Goal: Task Accomplishment & Management: Complete application form

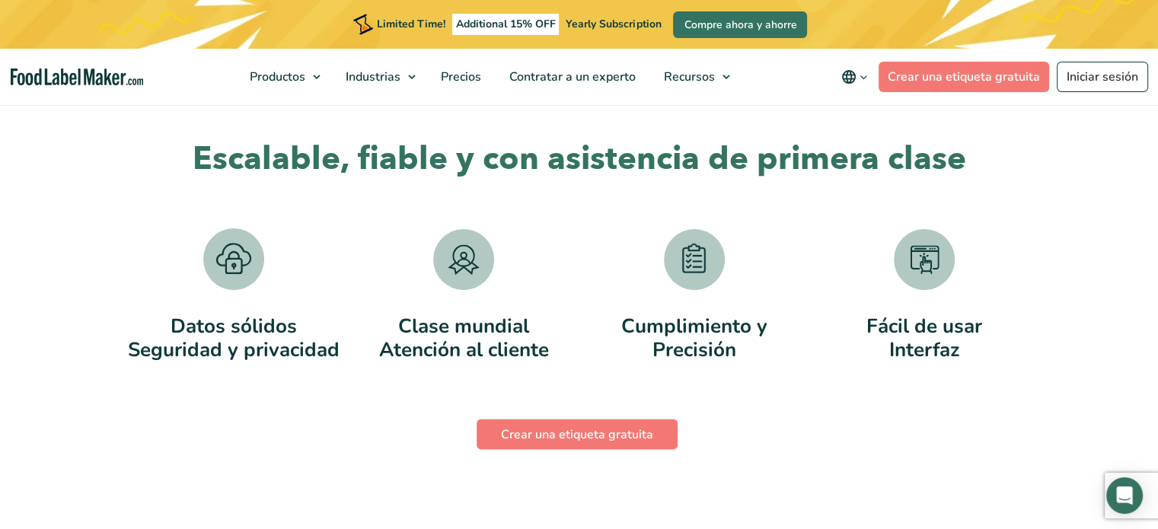
scroll to position [2963, 0]
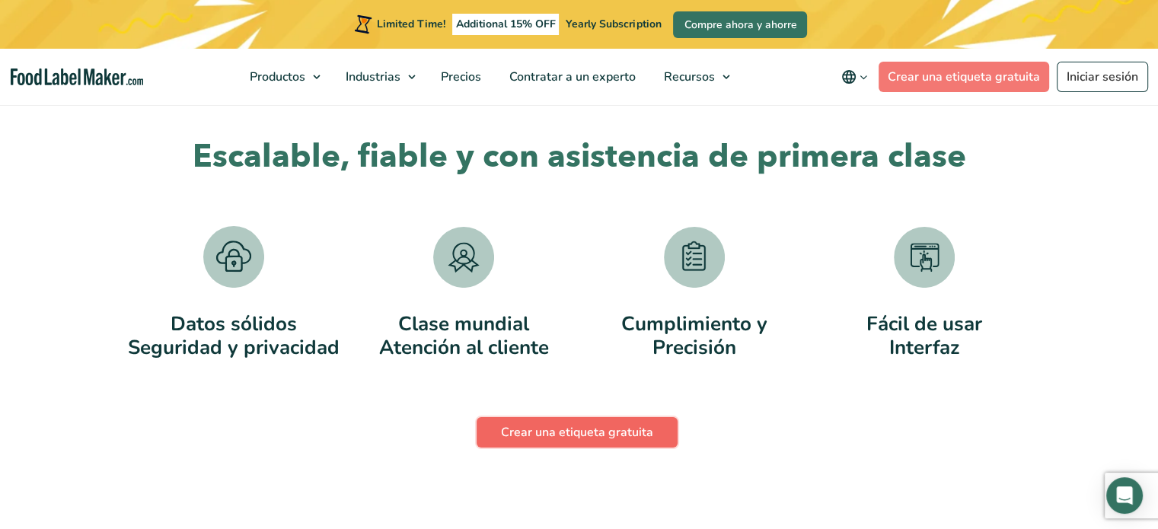
click at [599, 426] on link "Crear una etiqueta gratuita" at bounding box center [577, 432] width 201 height 30
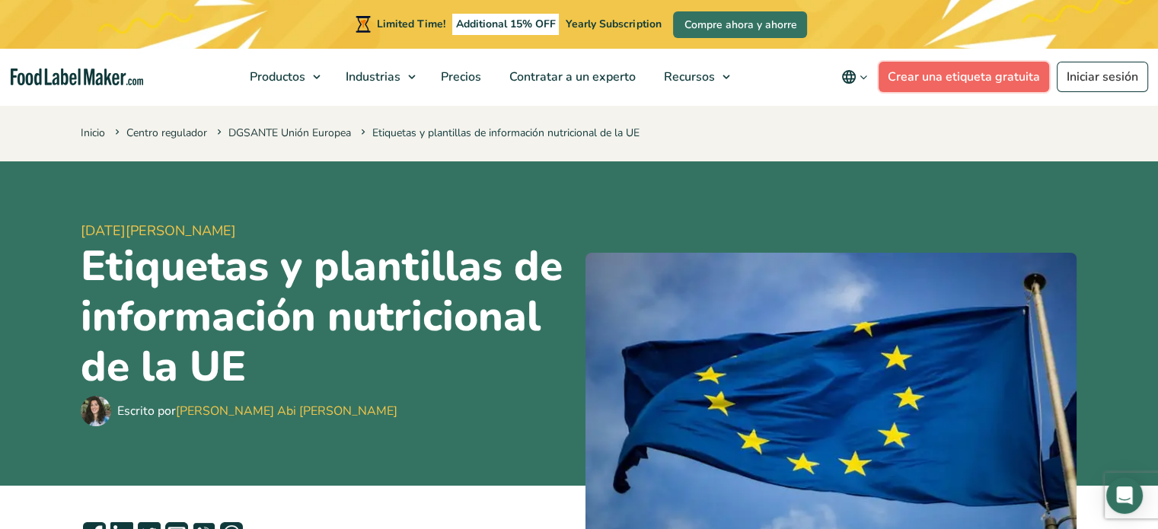
click at [966, 79] on link "Crear una etiqueta gratuita" at bounding box center [964, 77] width 171 height 30
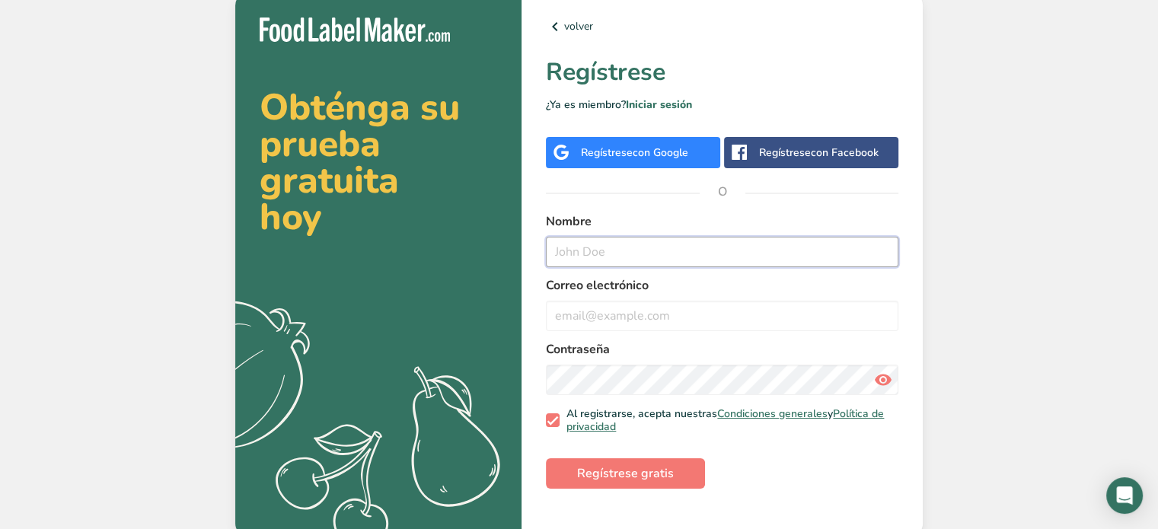
click at [656, 244] on input "text" at bounding box center [722, 252] width 353 height 30
type input "[PERSON_NAME]"
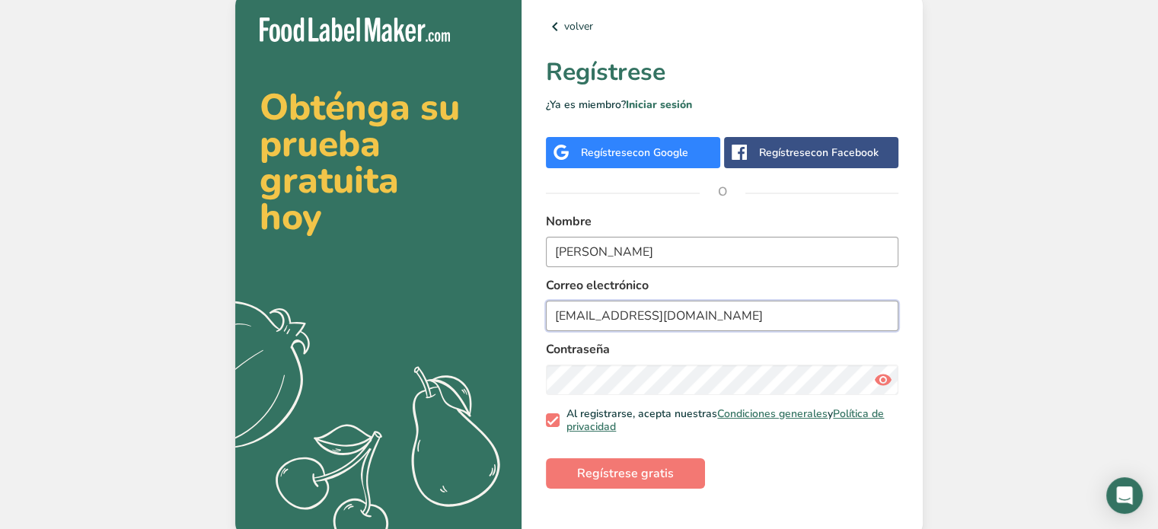
type input "[EMAIL_ADDRESS][DOMAIN_NAME]"
click at [580, 469] on span "Regístrese gratis" at bounding box center [625, 474] width 97 height 18
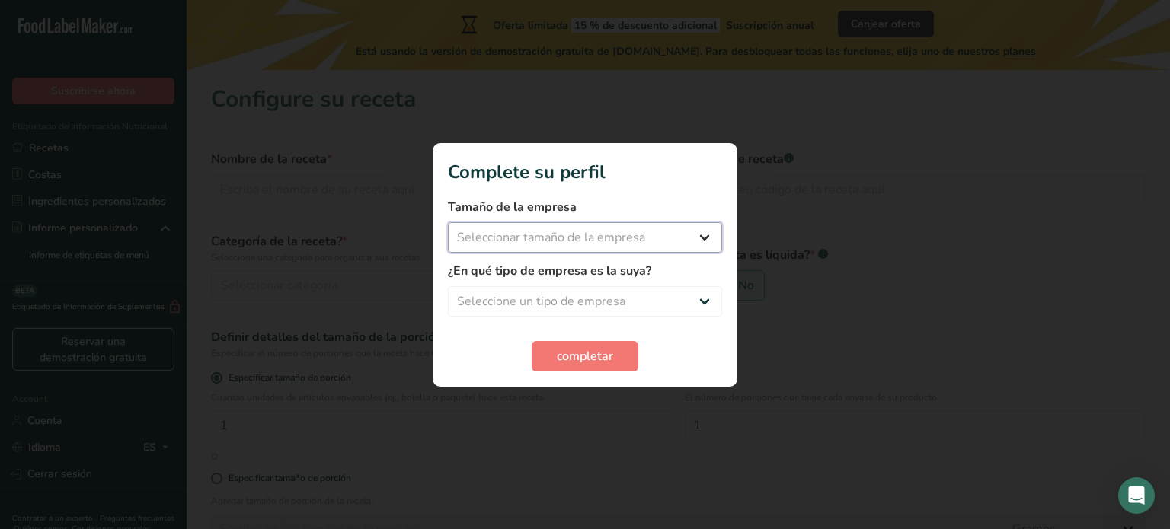
click at [625, 237] on select "Seleccionar tamaño de la empresa Menos de 10 empleados De 10 a 50 empleados De …" at bounding box center [585, 237] width 274 height 30
select select "3"
click at [448, 222] on select "Seleccionar tamaño de la empresa Menos de 10 empleados De 10 a 50 empleados De …" at bounding box center [585, 237] width 274 height 30
click at [553, 307] on select "Seleccione un tipo de empresa Fabricante de alimentos envasados Restaurante y c…" at bounding box center [585, 301] width 274 height 30
select select "1"
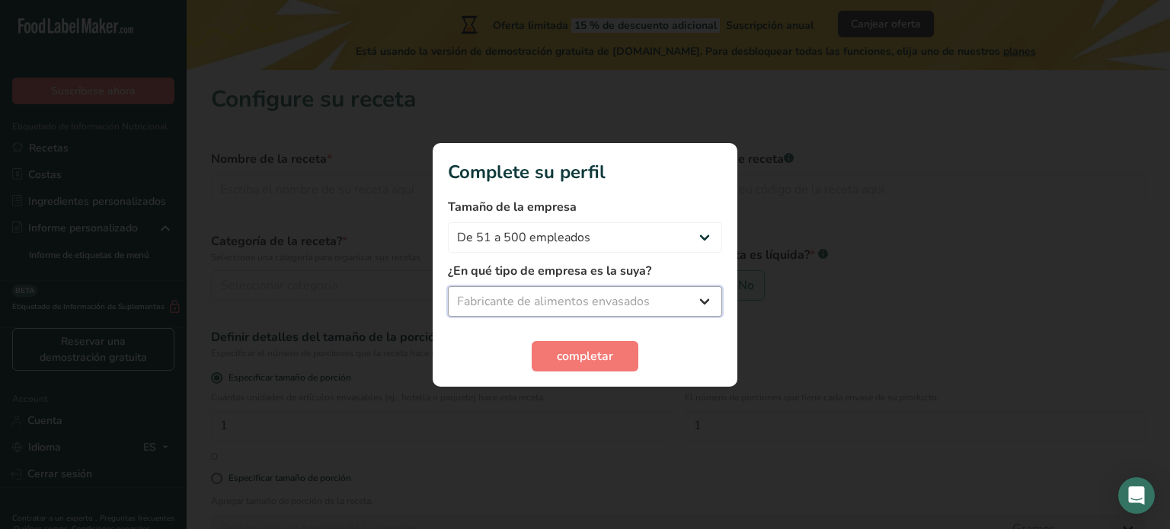
click at [448, 286] on select "Seleccione un tipo de empresa Fabricante de alimentos envasados Restaurante y c…" at bounding box center [585, 301] width 274 height 30
click at [559, 366] on button "completar" at bounding box center [585, 356] width 107 height 30
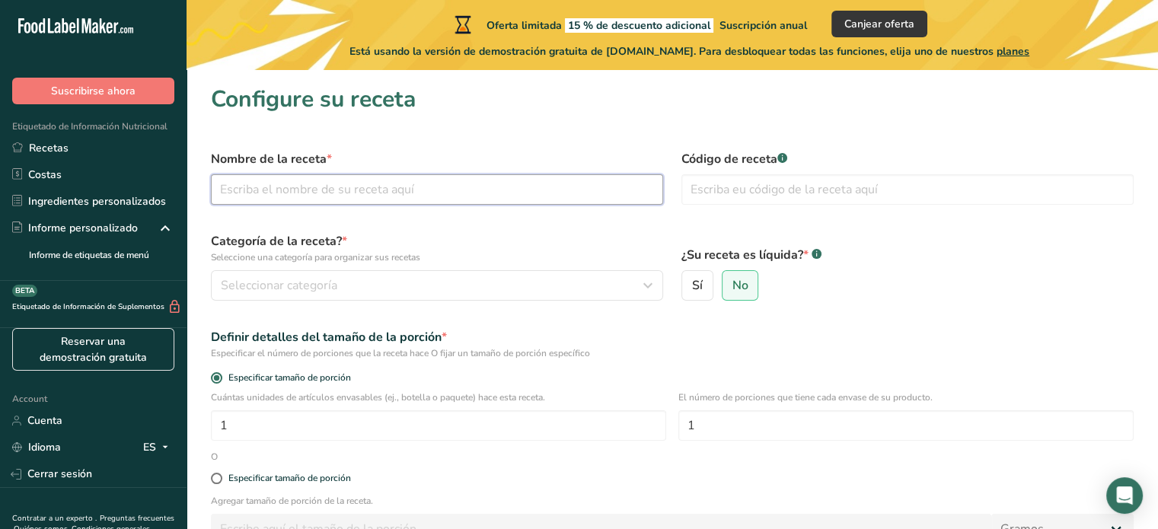
click at [423, 189] on input "text" at bounding box center [437, 189] width 452 height 30
type input "Proposal"
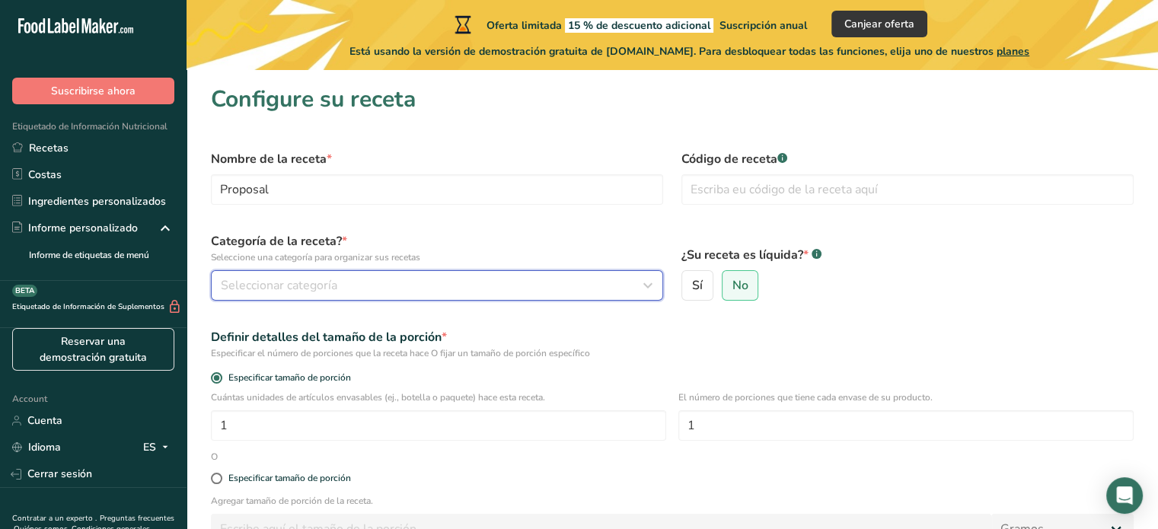
click at [434, 286] on div "Seleccionar categoría" at bounding box center [432, 285] width 423 height 18
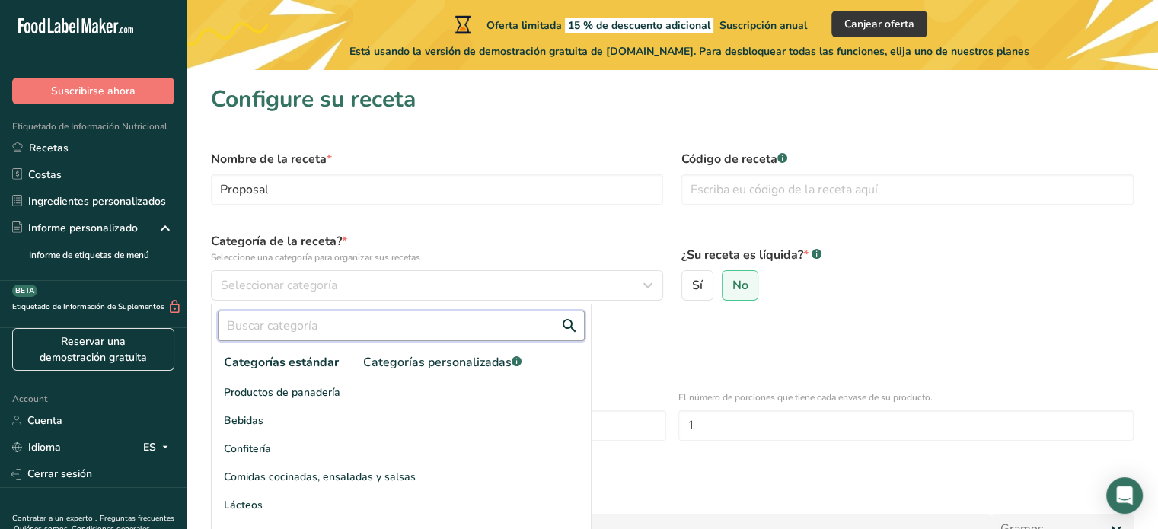
click at [374, 328] on input "text" at bounding box center [401, 326] width 367 height 30
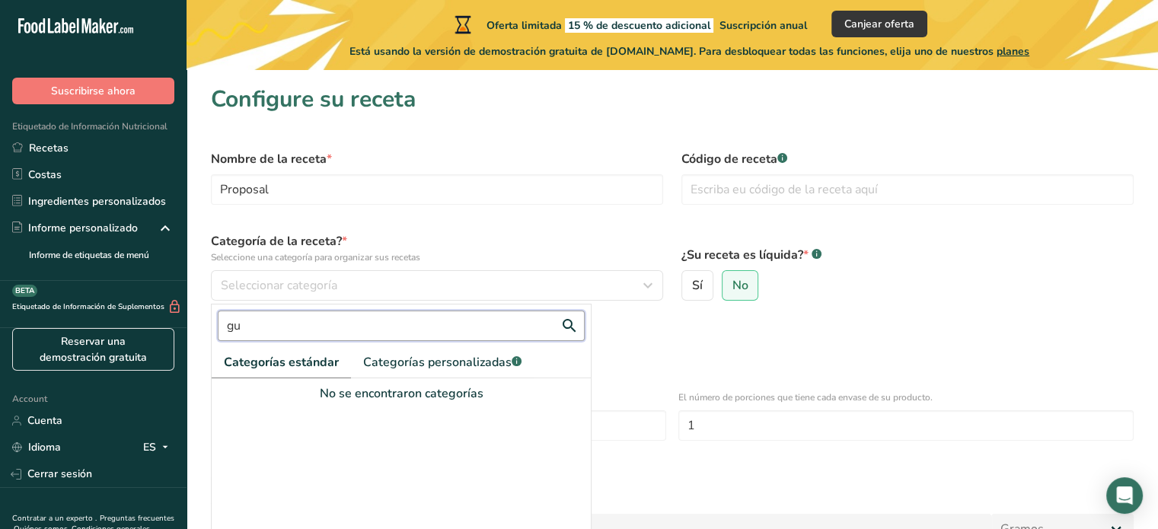
type input "g"
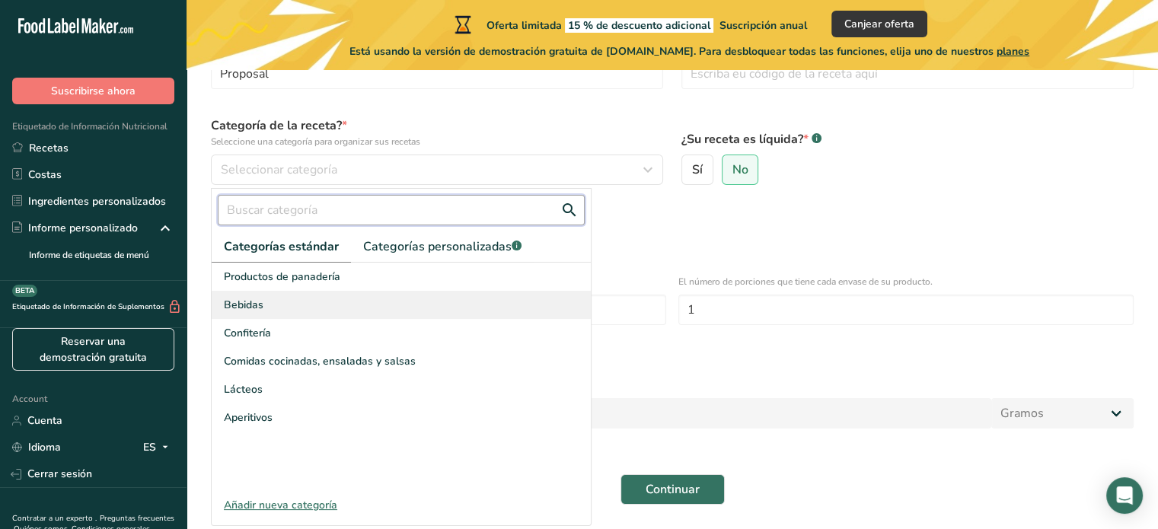
scroll to position [119, 0]
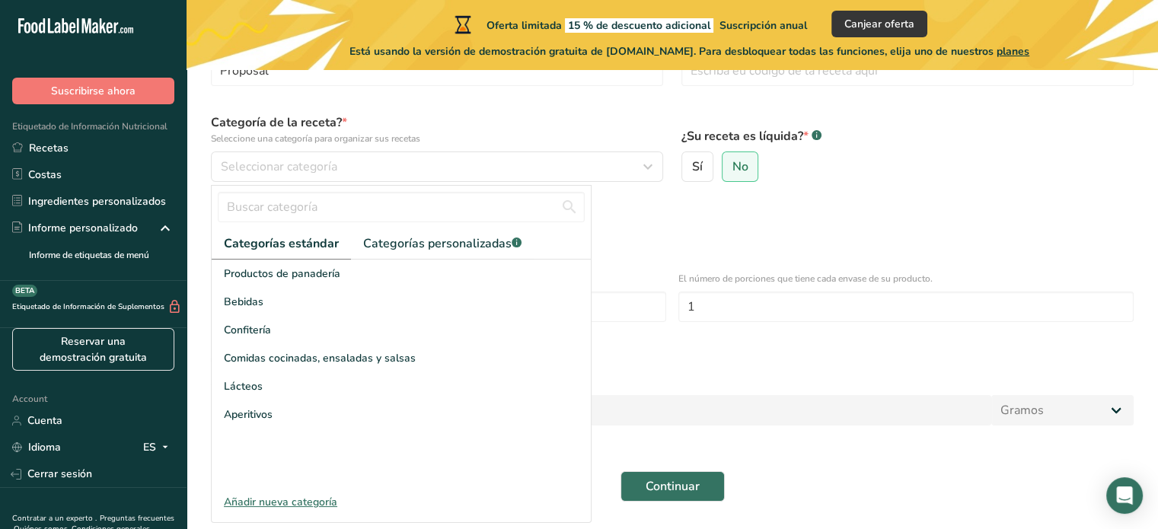
click at [287, 505] on div "Añadir nueva categoría" at bounding box center [401, 502] width 379 height 16
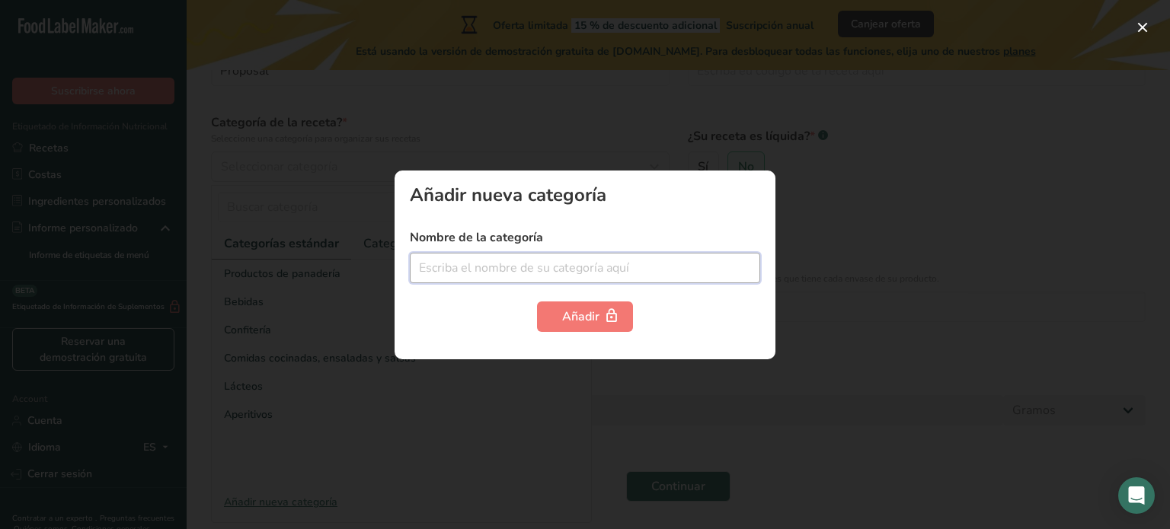
click at [521, 254] on input "text" at bounding box center [585, 268] width 350 height 30
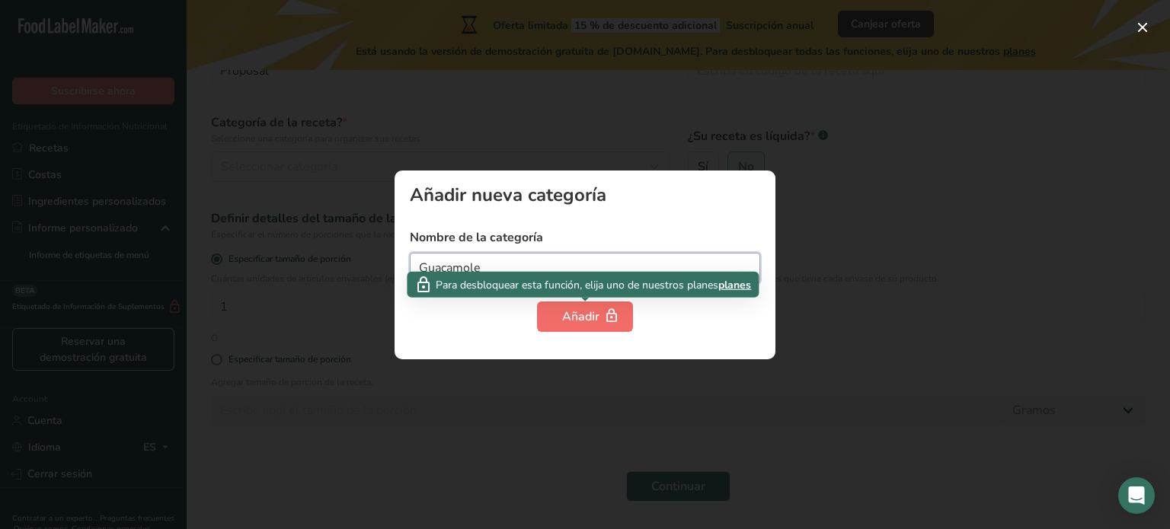
type input "Guacamole"
click at [570, 321] on div "Añadir" at bounding box center [585, 317] width 46 height 18
click at [590, 316] on div "Añadir" at bounding box center [585, 317] width 46 height 18
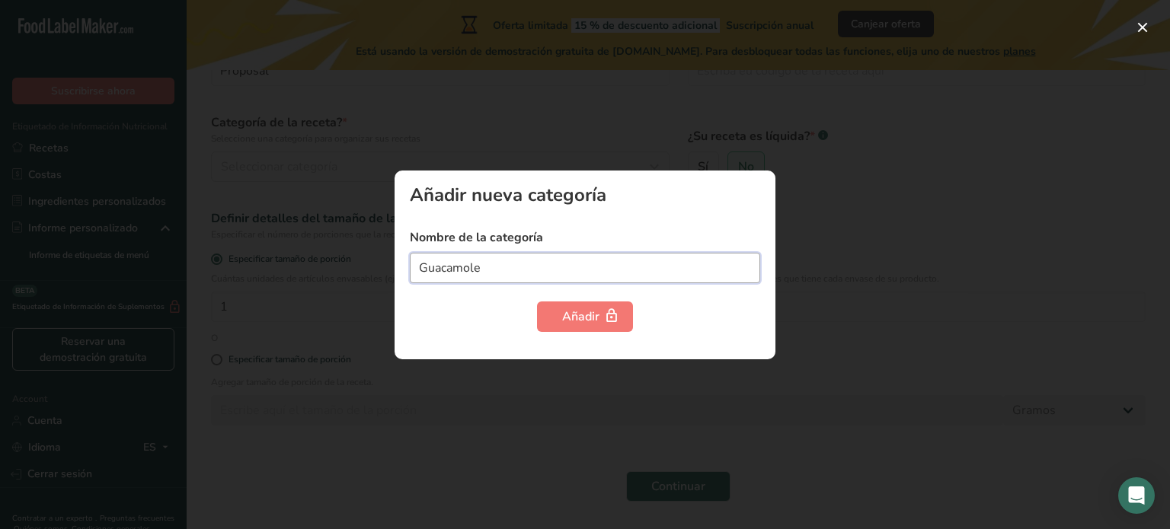
click at [520, 261] on input "Guacamole" at bounding box center [585, 268] width 350 height 30
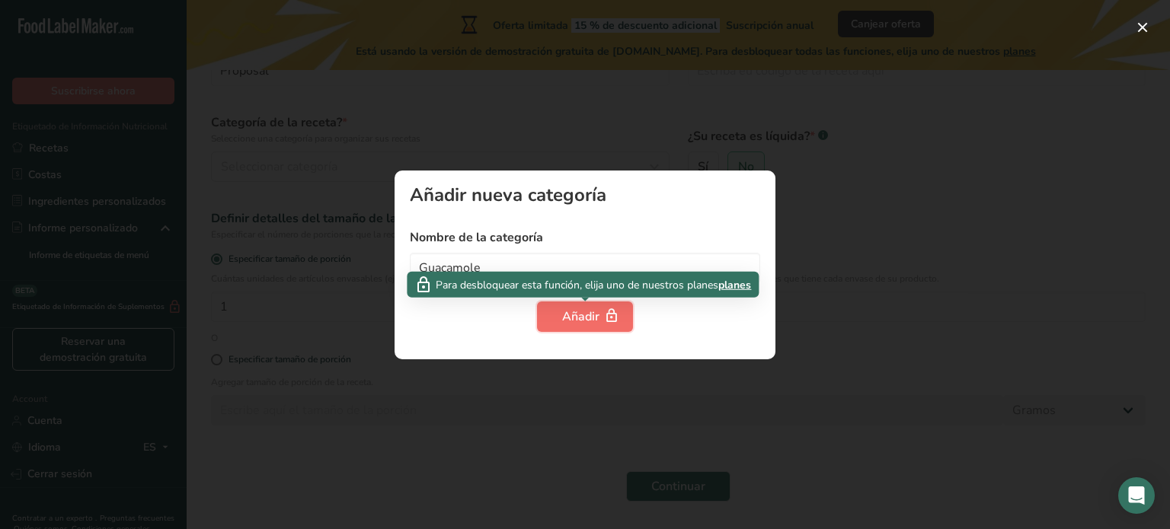
click at [573, 323] on div "Añadir" at bounding box center [585, 317] width 46 height 18
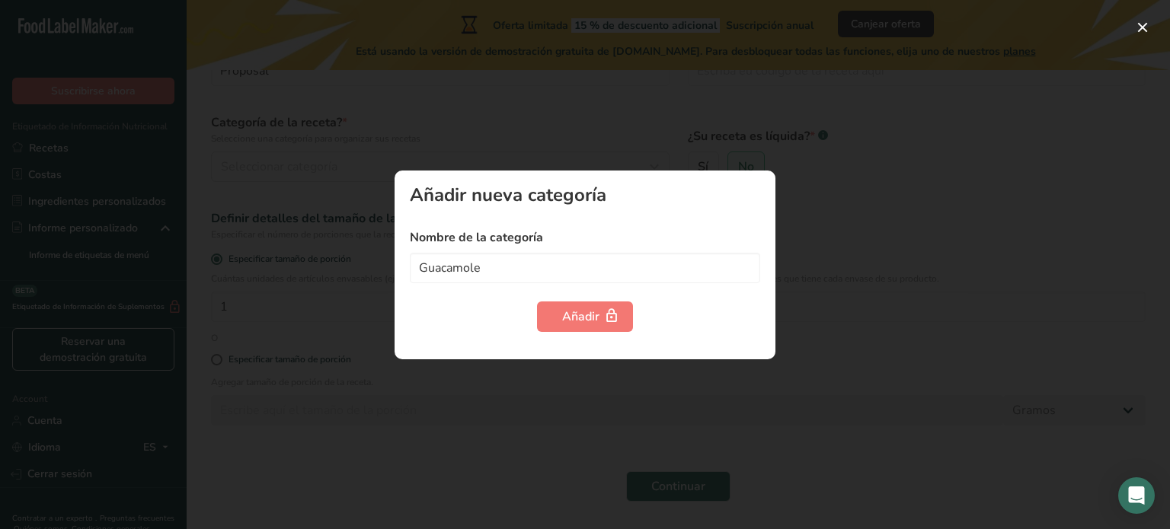
click at [816, 173] on div at bounding box center [585, 264] width 1170 height 529
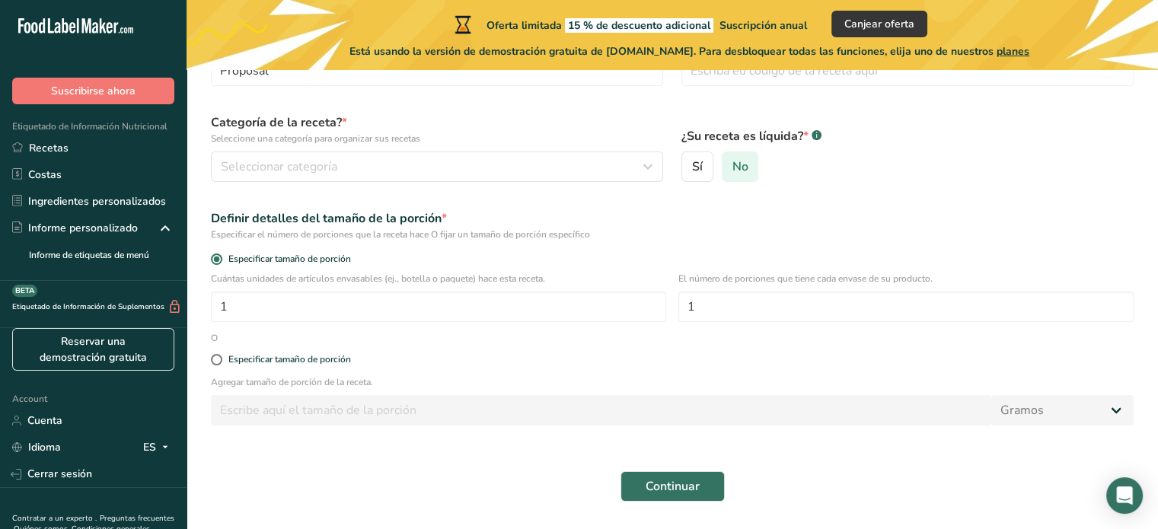
click at [746, 166] on span "No" at bounding box center [740, 166] width 16 height 15
click at [733, 166] on input "No" at bounding box center [728, 167] width 10 height 10
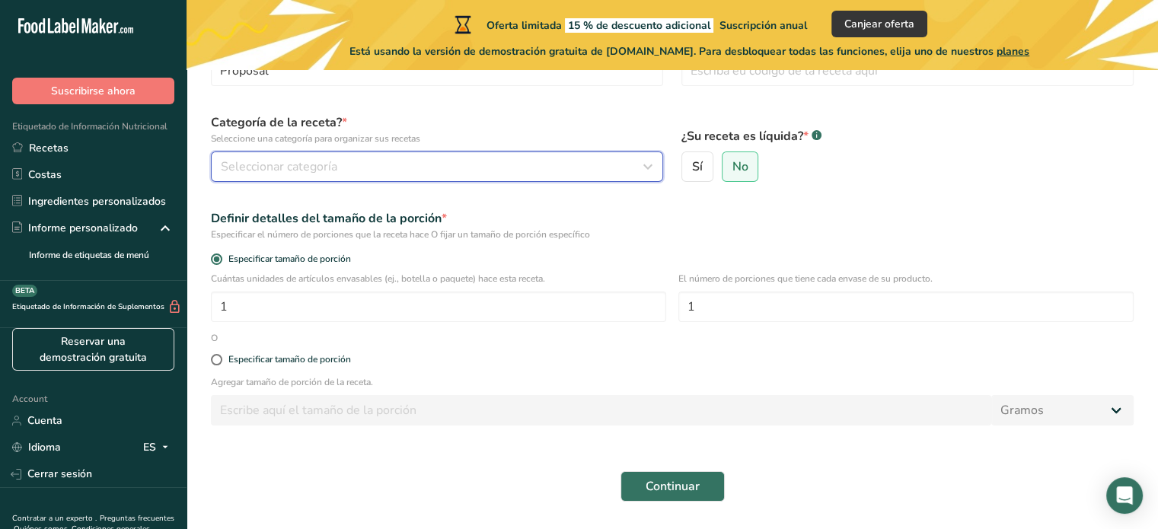
click at [441, 177] on button "Seleccionar categoría" at bounding box center [437, 167] width 452 height 30
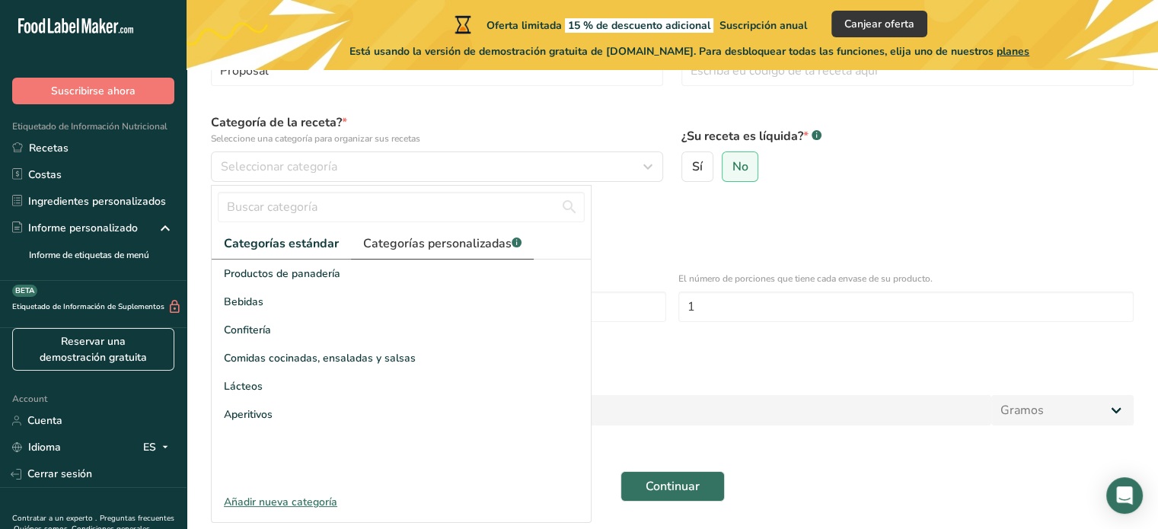
click at [436, 250] on span "Categorías personalizadas .a-a{fill:#347362;}.b-a{fill:#fff;}" at bounding box center [442, 244] width 158 height 18
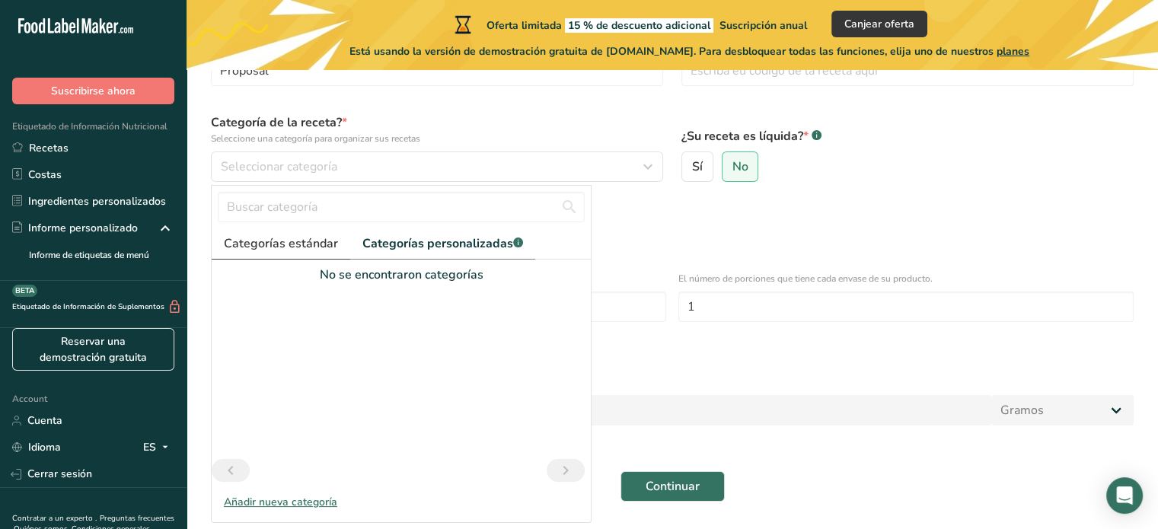
click at [312, 246] on span "Categorías estándar" at bounding box center [281, 244] width 114 height 18
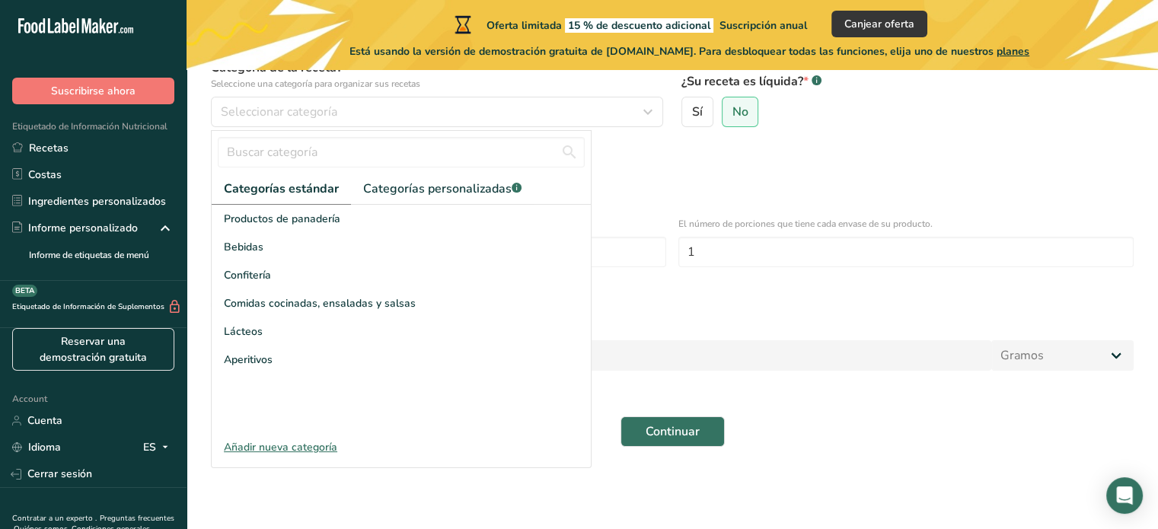
scroll to position [183, 0]
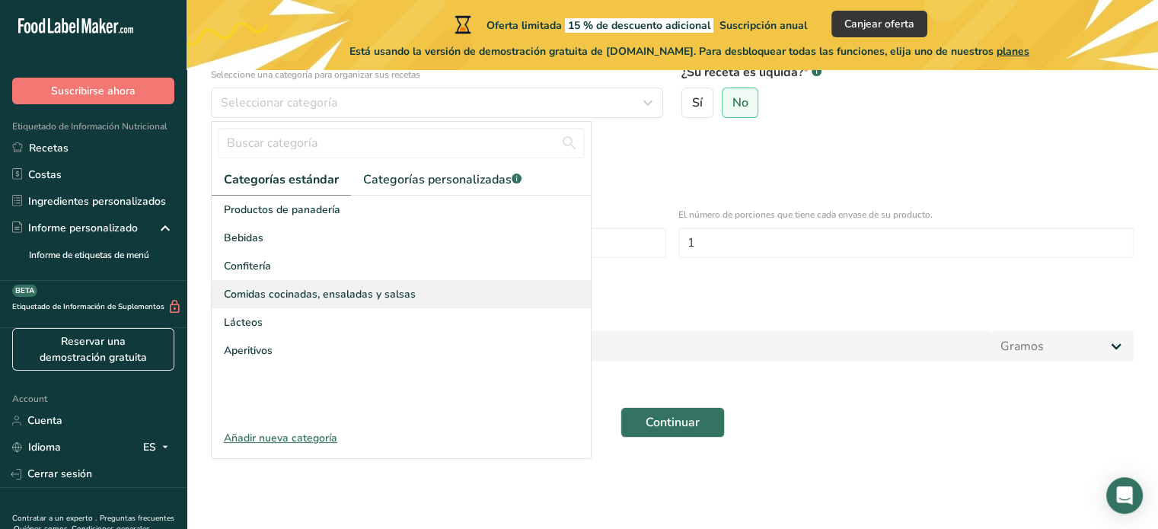
click at [317, 304] on div "Comidas cocinadas, ensaladas y salsas" at bounding box center [401, 294] width 379 height 28
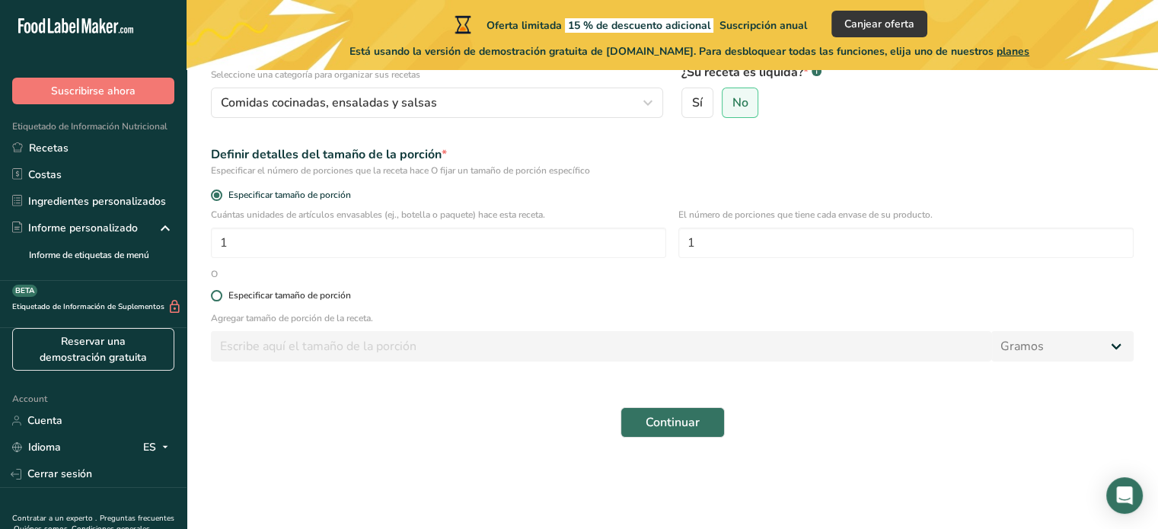
click at [216, 299] on span at bounding box center [216, 295] width 11 height 11
click at [216, 299] on input "Especificar tamaño de porción" at bounding box center [216, 296] width 10 height 10
radio input "true"
radio input "false"
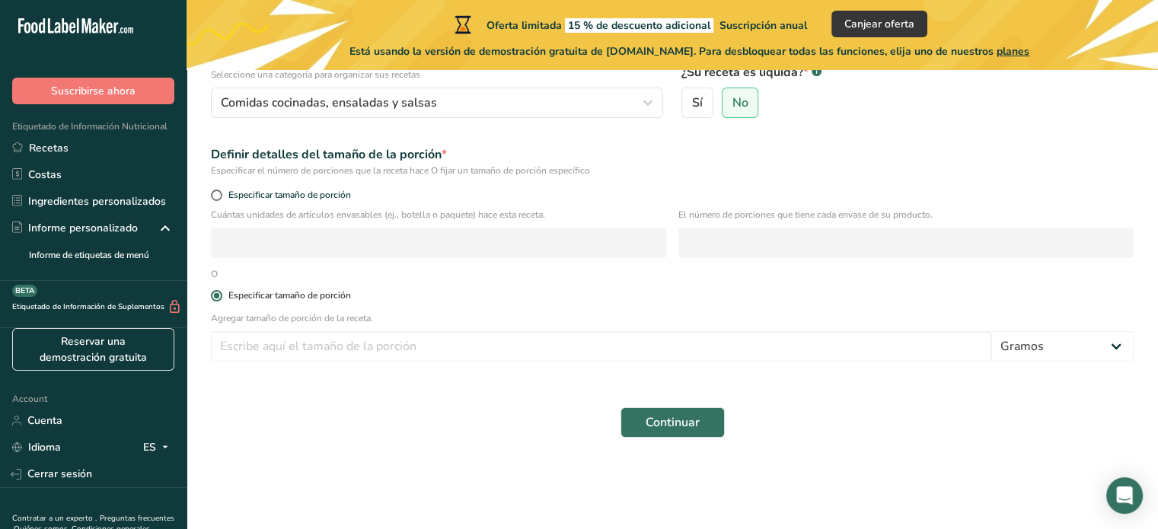
click at [216, 299] on span at bounding box center [216, 295] width 11 height 11
click at [216, 299] on input "Especificar tamaño de porción" at bounding box center [216, 296] width 10 height 10
click at [219, 188] on div "Especificar tamaño de porción" at bounding box center [672, 197] width 941 height 21
click at [219, 196] on span at bounding box center [216, 195] width 11 height 11
click at [219, 196] on input "Especificar tamaño de porción" at bounding box center [216, 195] width 10 height 10
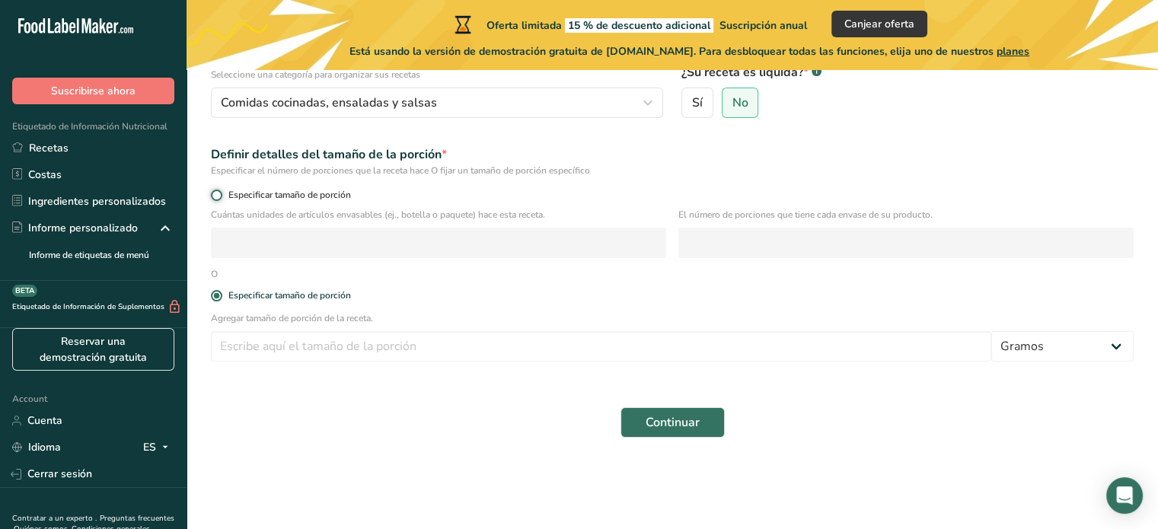
radio input "true"
radio input "false"
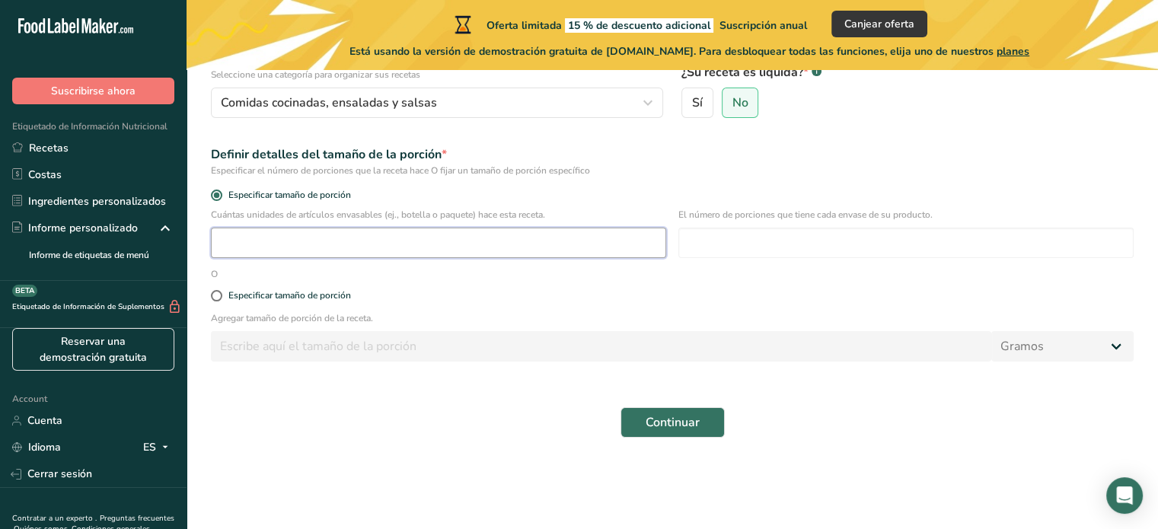
click at [401, 244] on input "number" at bounding box center [438, 243] width 455 height 30
type input "100"
click at [497, 370] on div "Agregar tamaño de porción de la receta. Gramos kg mg mcg libras onza litro mL o…" at bounding box center [672, 340] width 941 height 59
click at [214, 300] on span at bounding box center [216, 295] width 11 height 11
click at [214, 300] on input "Especificar tamaño de porción" at bounding box center [216, 296] width 10 height 10
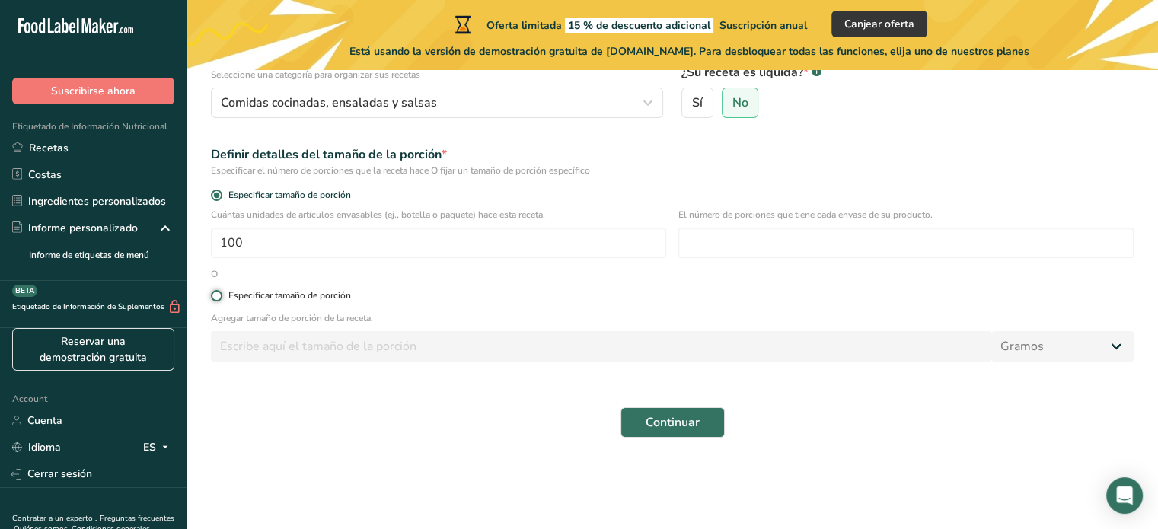
radio input "true"
radio input "false"
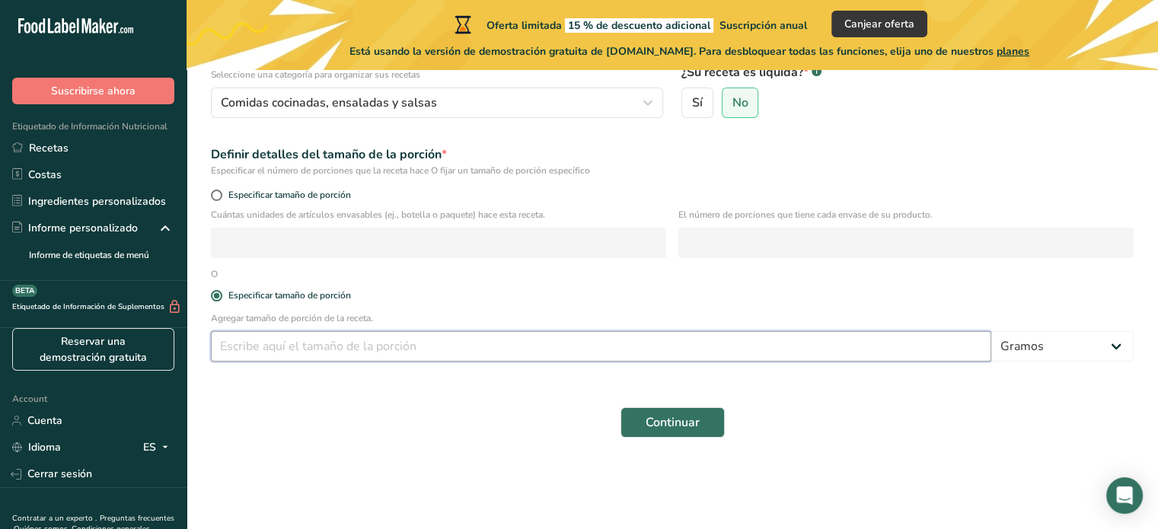
click at [256, 350] on input "number" at bounding box center [601, 346] width 781 height 30
type input "100"
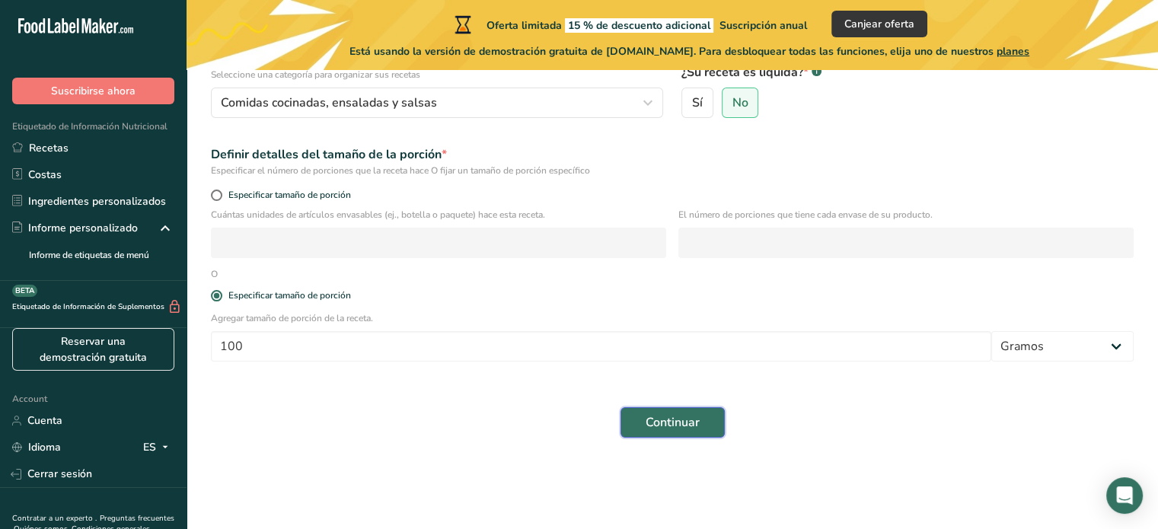
click at [675, 426] on span "Continuar" at bounding box center [673, 423] width 54 height 18
click at [676, 422] on span "Continuar" at bounding box center [673, 423] width 54 height 18
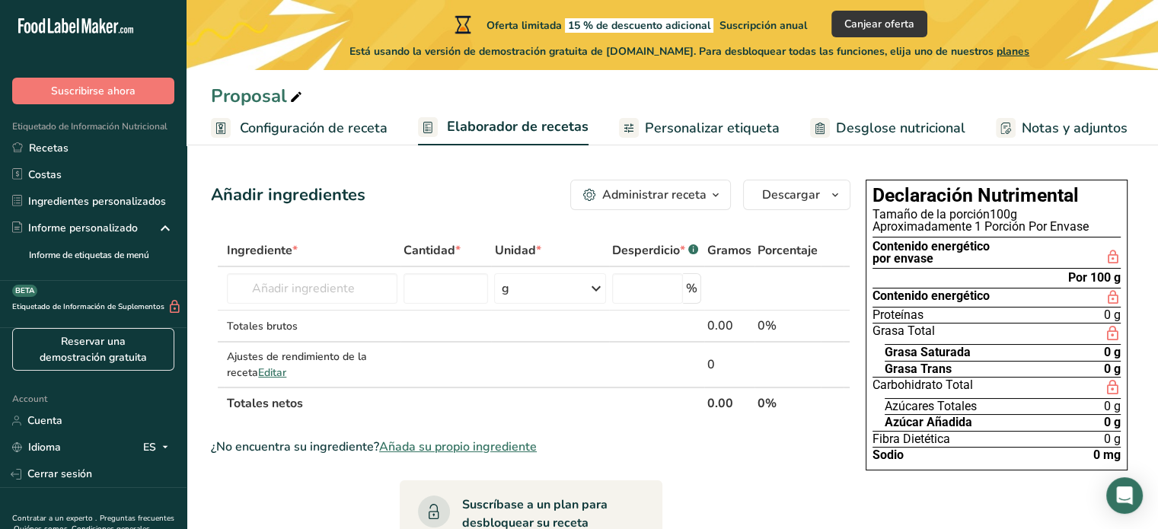
click at [710, 192] on span "button" at bounding box center [716, 195] width 18 height 18
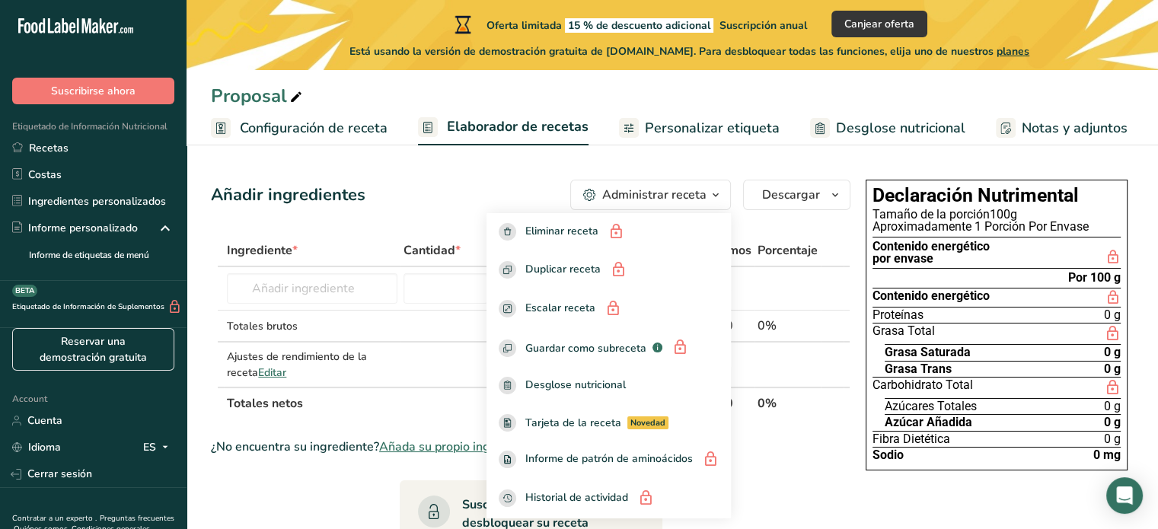
click at [710, 192] on span "button" at bounding box center [716, 195] width 18 height 18
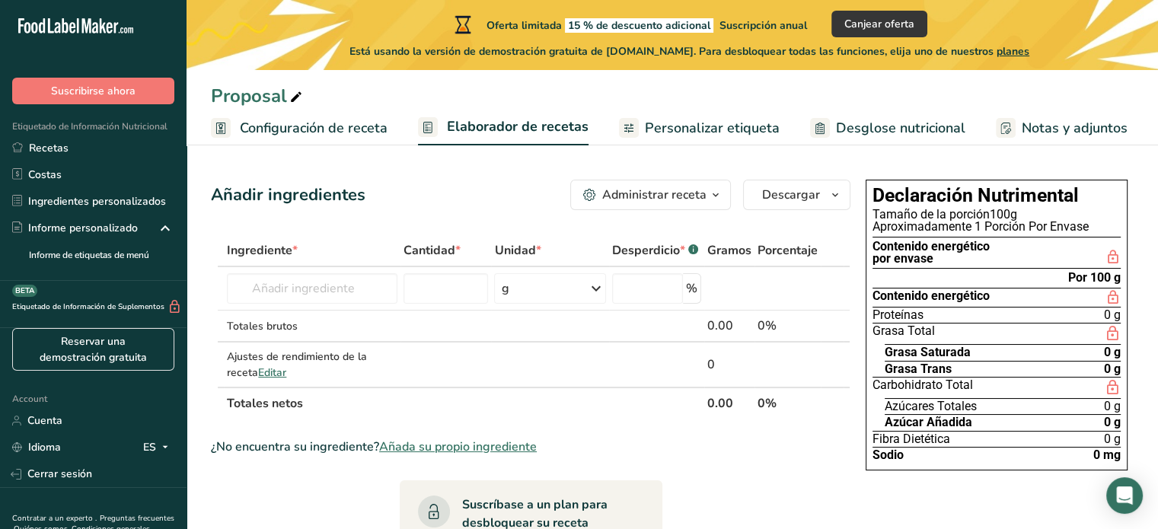
click at [719, 121] on span "Personalizar etiqueta" at bounding box center [712, 128] width 135 height 21
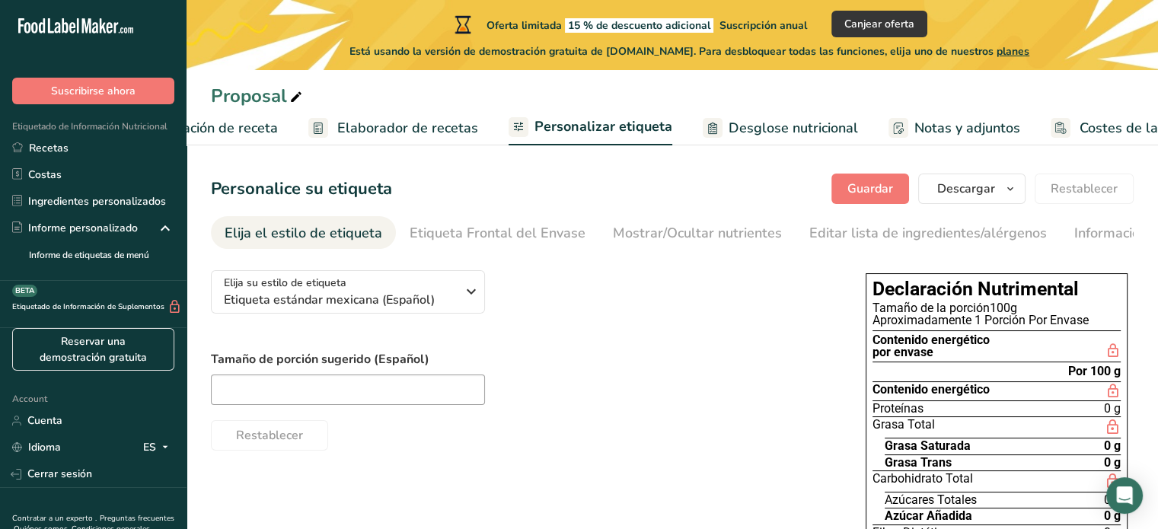
scroll to position [0, 170]
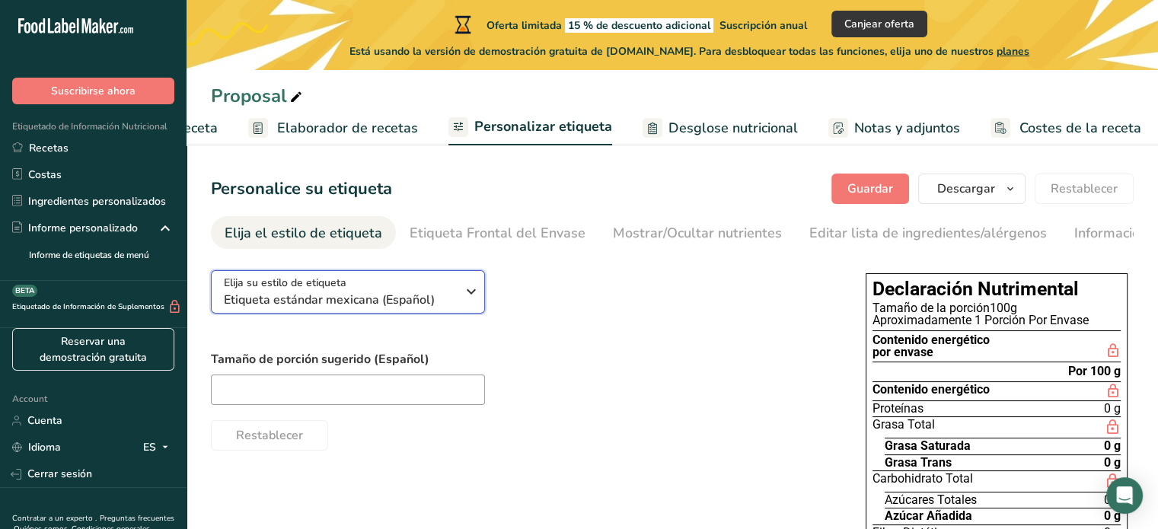
click at [463, 295] on icon "button" at bounding box center [471, 291] width 18 height 27
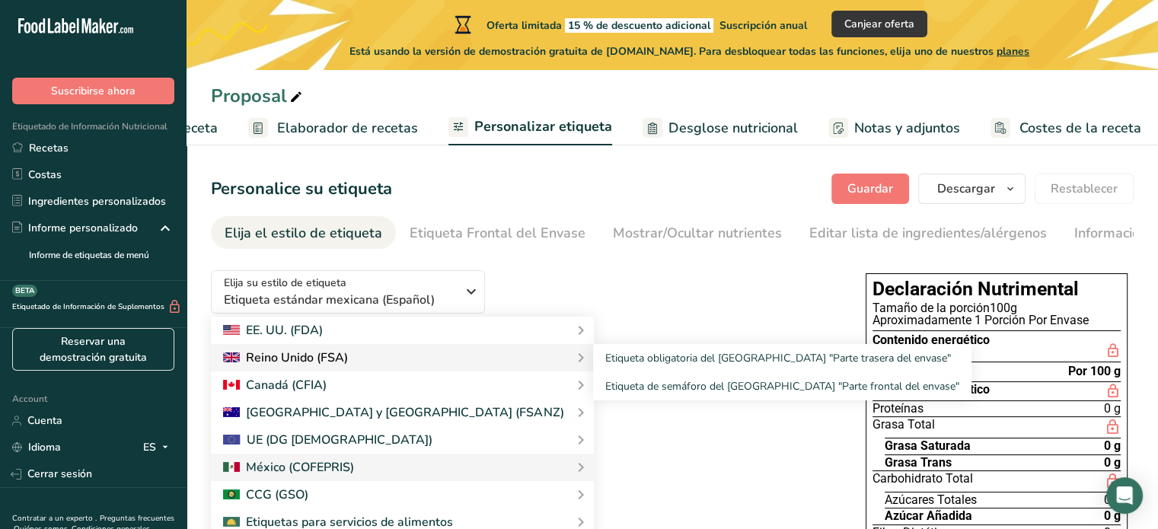
click at [326, 363] on div "Reino Unido (FSA)" at bounding box center [285, 358] width 125 height 18
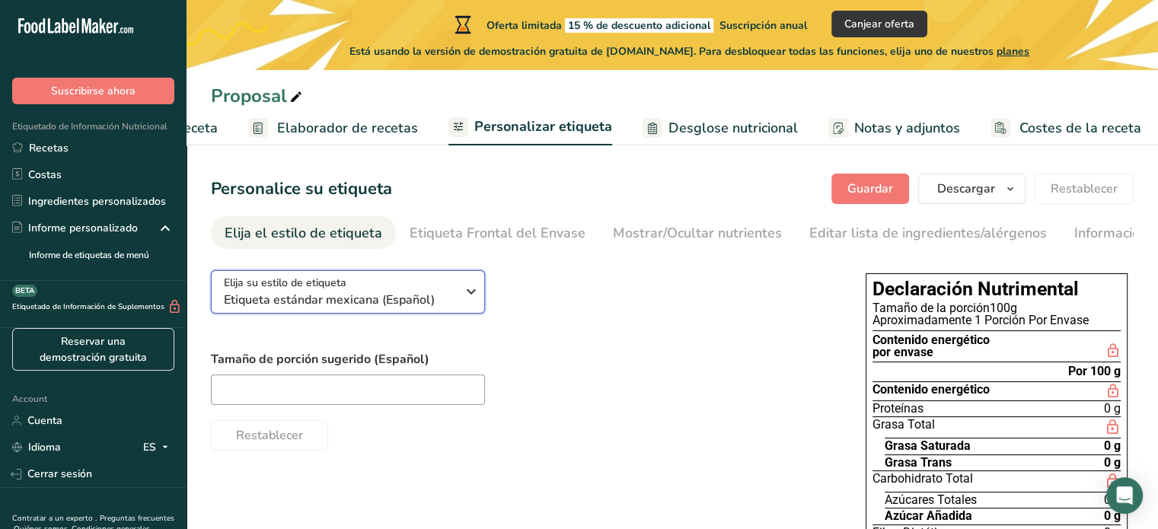
click at [404, 308] on span "Etiqueta estándar mexicana (Español)" at bounding box center [340, 300] width 232 height 18
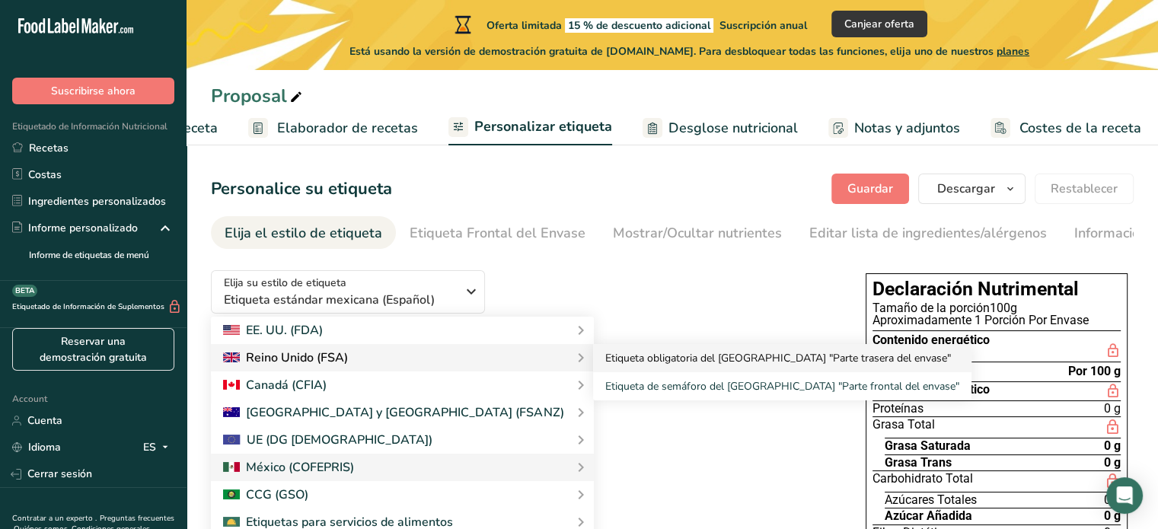
click at [593, 362] on link "Etiqueta obligatoria del Reino Unido "Parte trasera del envase"" at bounding box center [782, 358] width 379 height 28
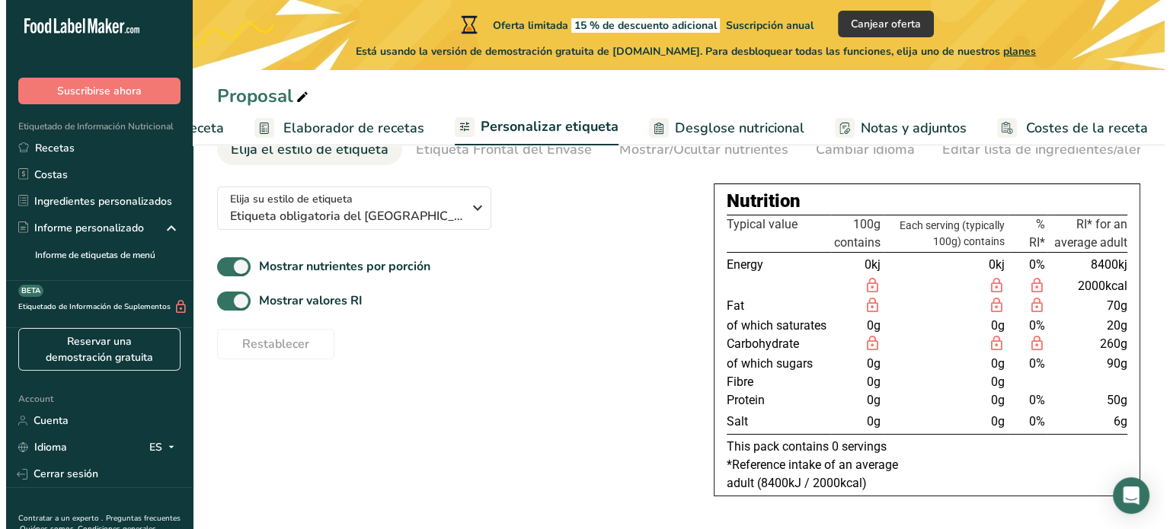
scroll to position [85, 0]
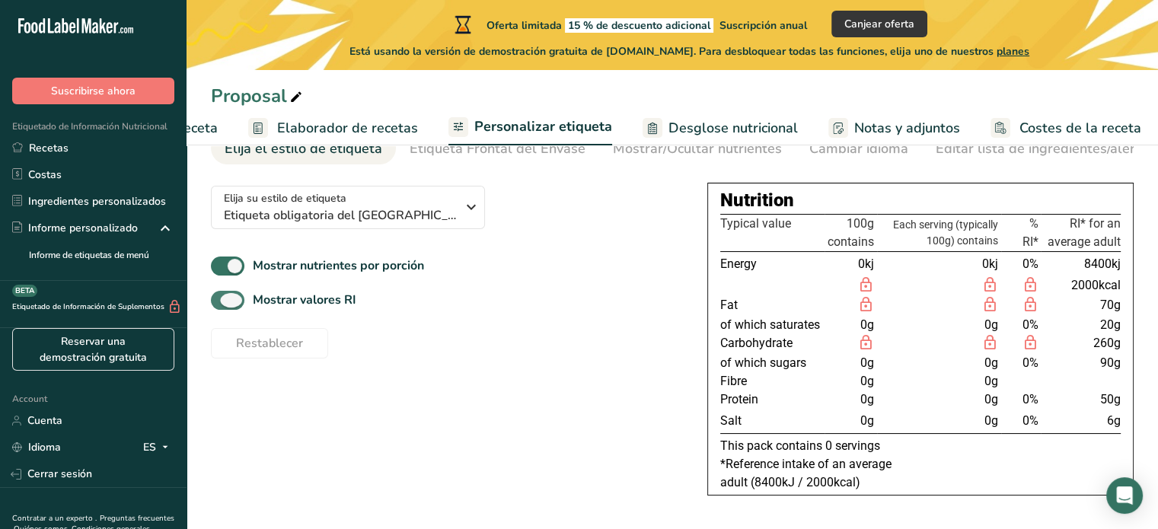
click at [227, 304] on span at bounding box center [228, 300] width 34 height 19
click at [221, 304] on input "Mostrar valores RI" at bounding box center [216, 300] width 10 height 10
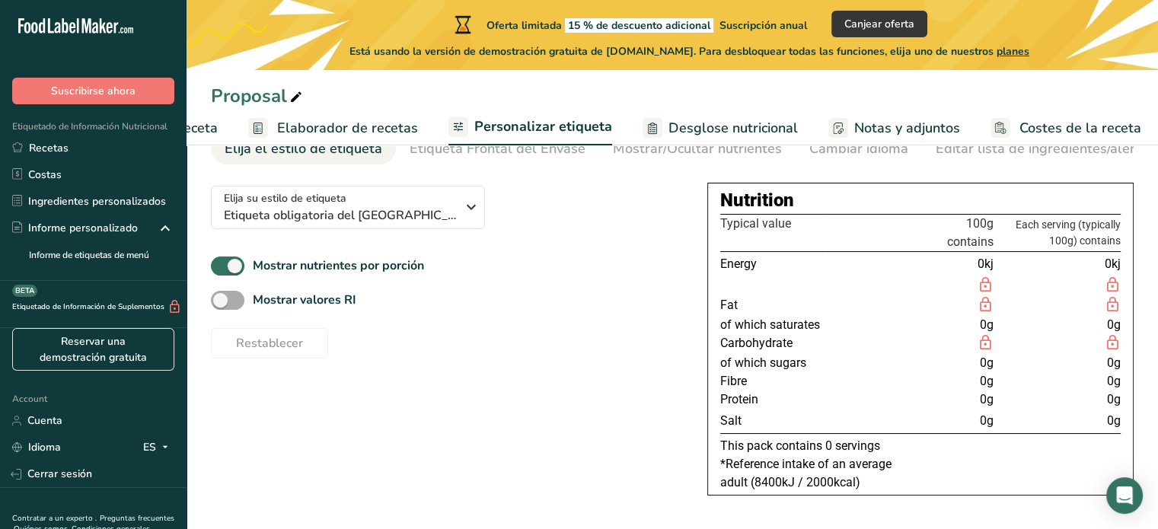
click at [227, 304] on span at bounding box center [228, 300] width 34 height 19
click at [221, 304] on input "Mostrar valores RI" at bounding box center [216, 300] width 10 height 10
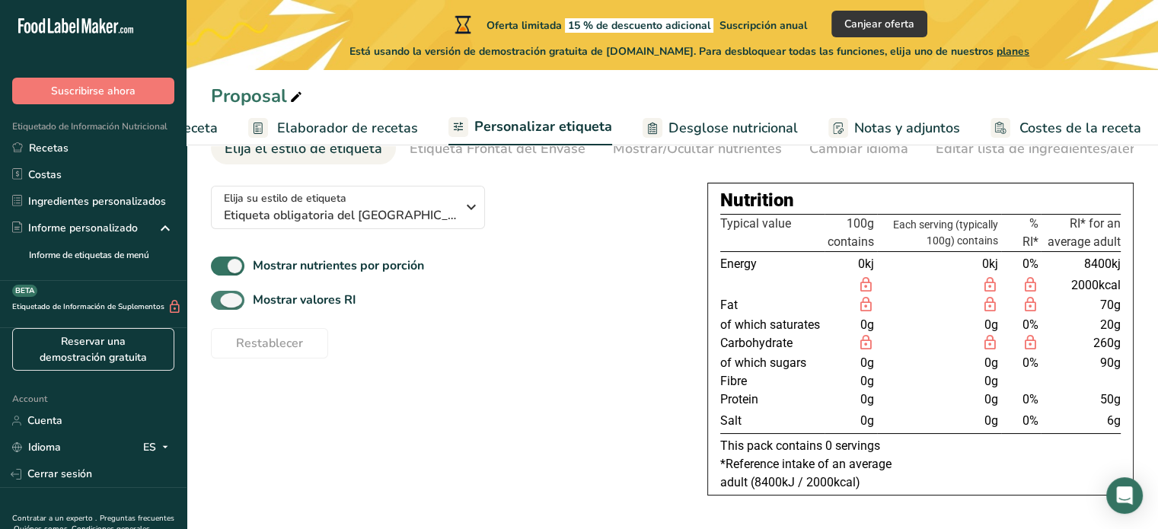
click at [227, 304] on span at bounding box center [228, 300] width 34 height 19
click at [221, 304] on input "Mostrar valores RI" at bounding box center [216, 300] width 10 height 10
checkbox input "false"
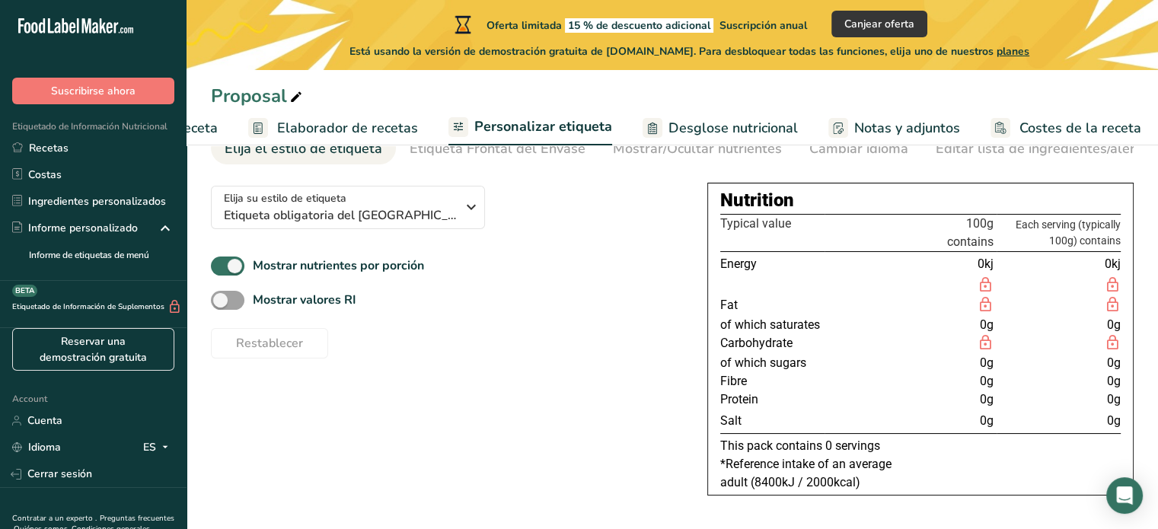
click at [768, 118] on span "Desglose nutricional" at bounding box center [733, 128] width 129 height 21
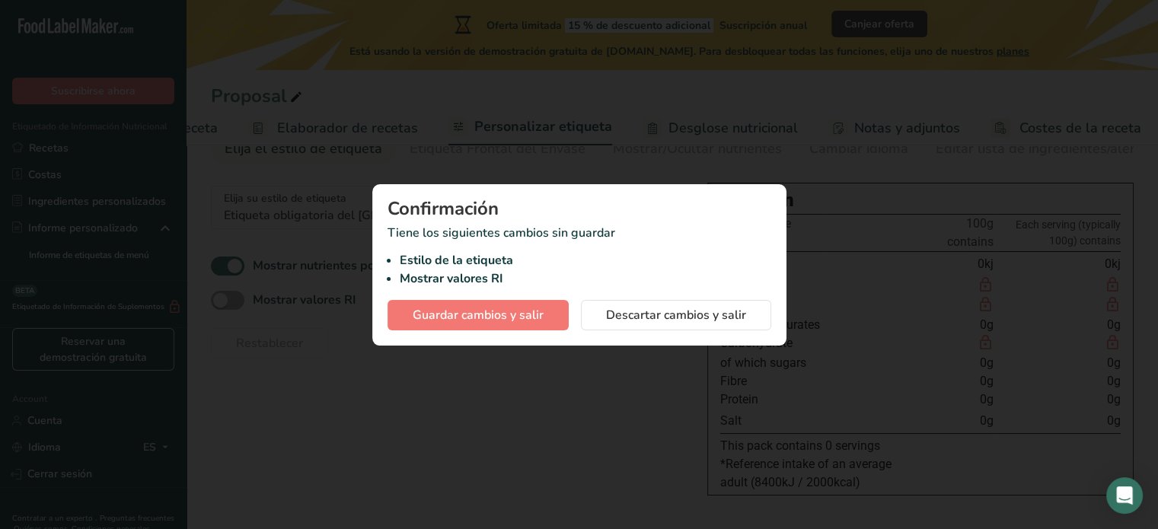
scroll to position [0, 158]
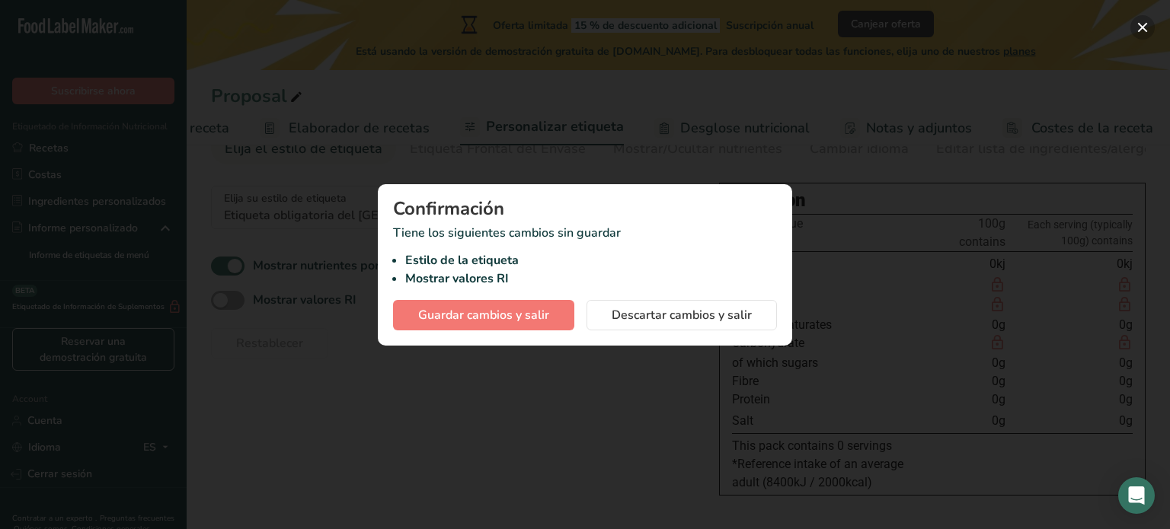
click at [1140, 30] on button "button" at bounding box center [1142, 27] width 24 height 24
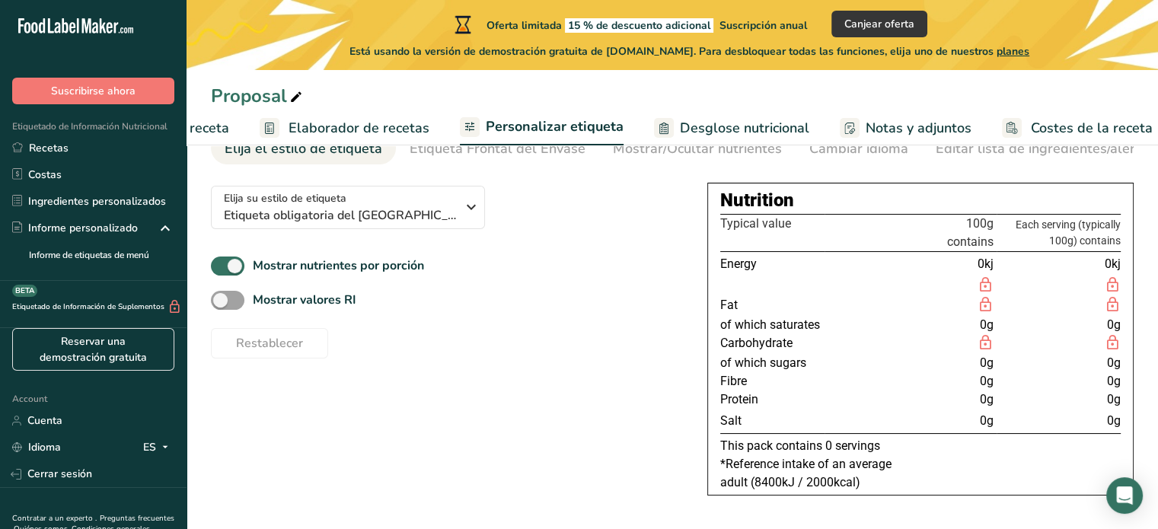
click at [354, 137] on span "Elaborador de recetas" at bounding box center [359, 128] width 141 height 21
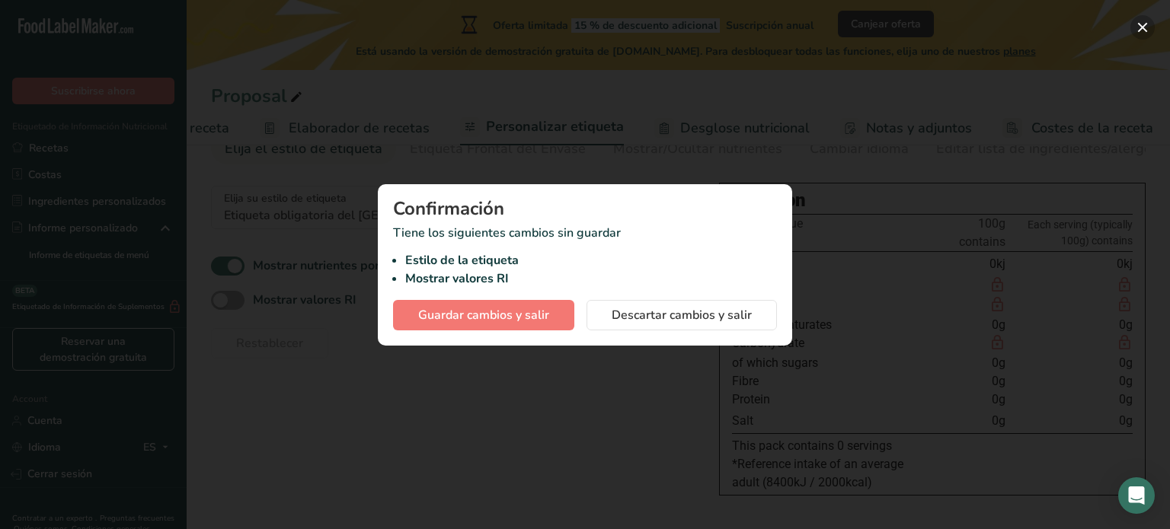
click at [1139, 27] on button "button" at bounding box center [1142, 27] width 24 height 24
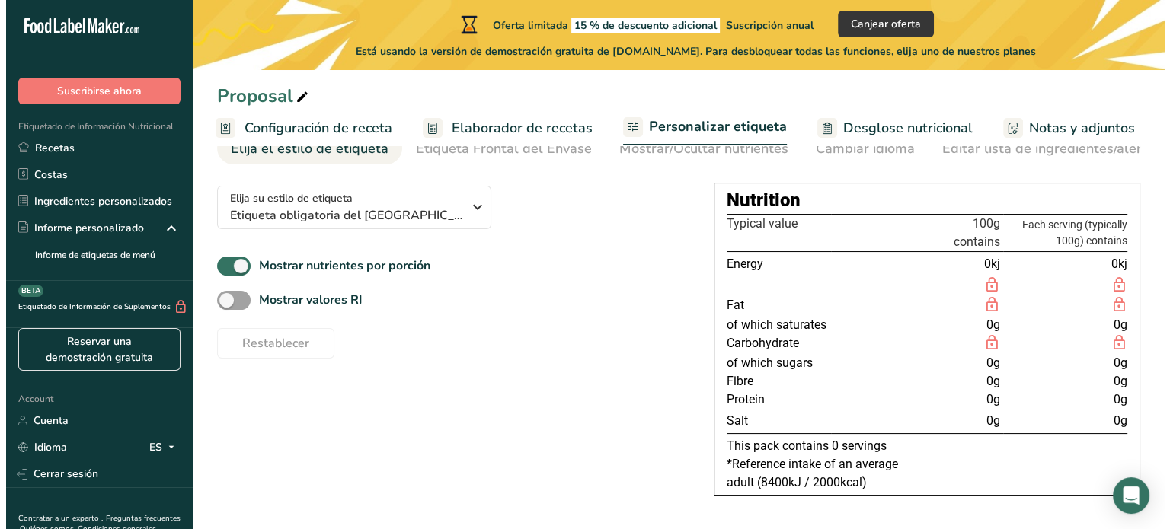
scroll to position [0, 0]
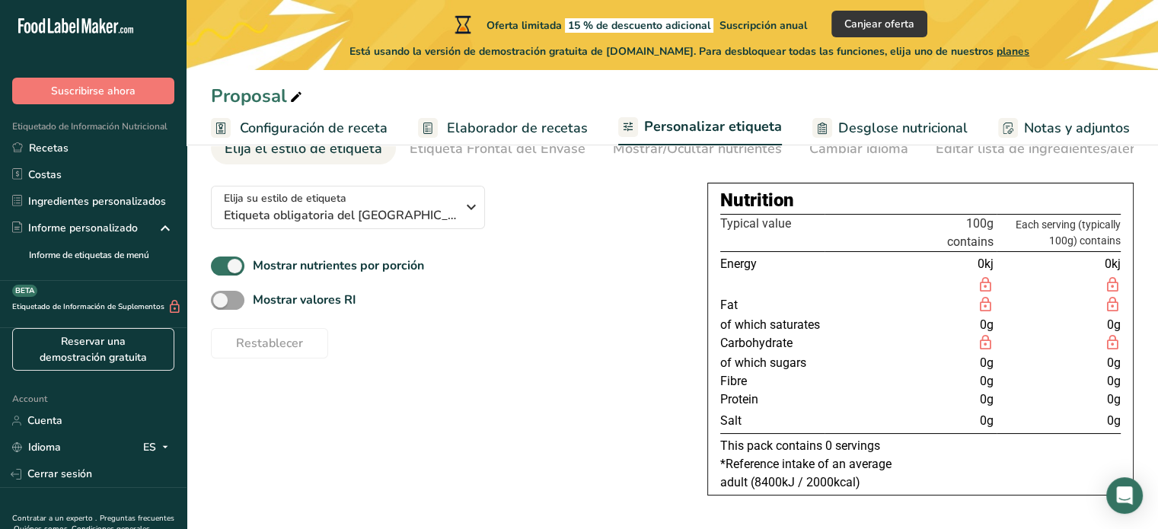
click at [479, 124] on span "Elaborador de recetas" at bounding box center [517, 128] width 141 height 21
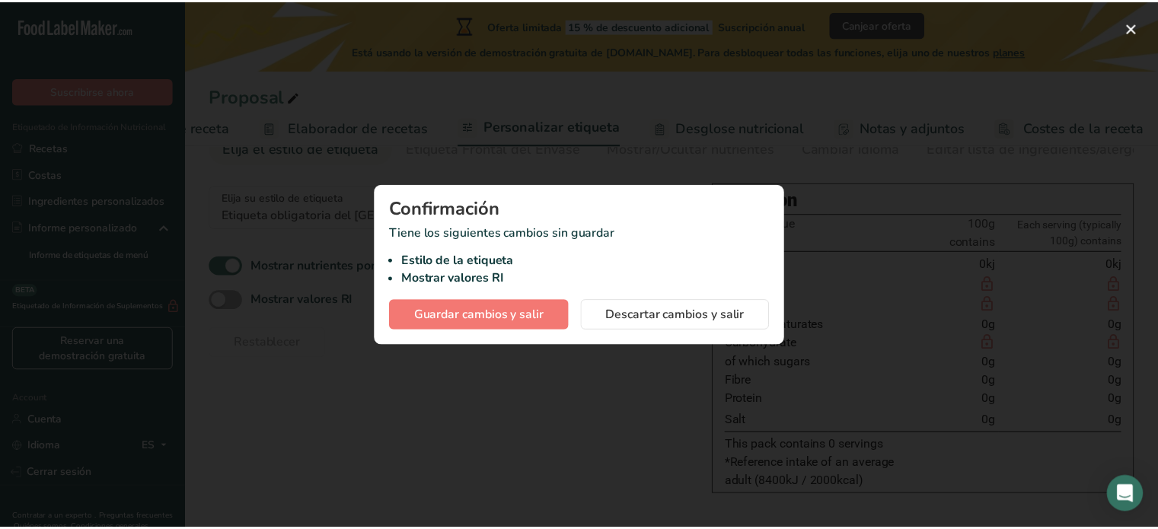
scroll to position [0, 158]
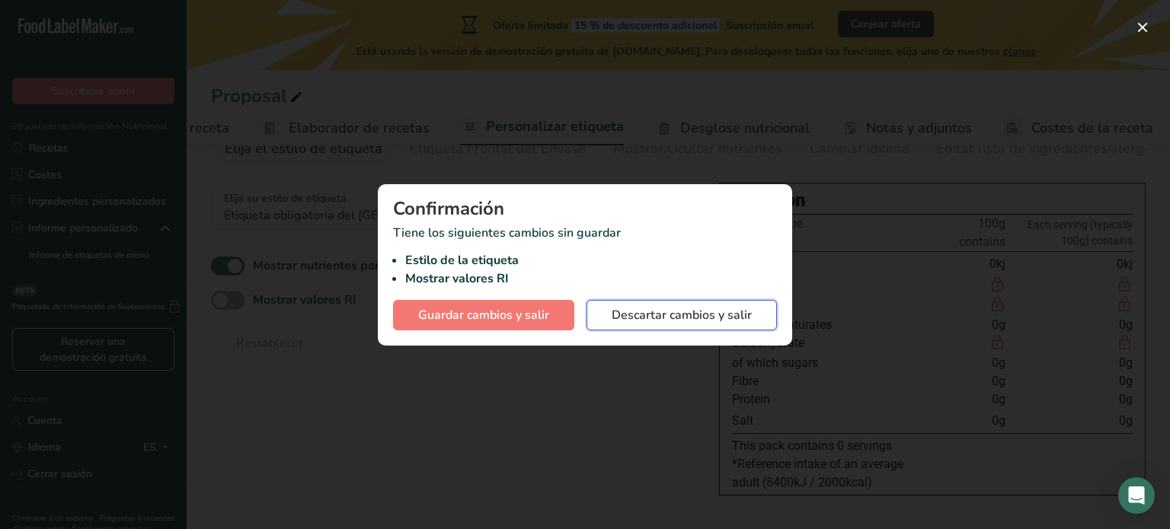
click at [606, 322] on button "Descartar cambios y salir" at bounding box center [681, 315] width 190 height 30
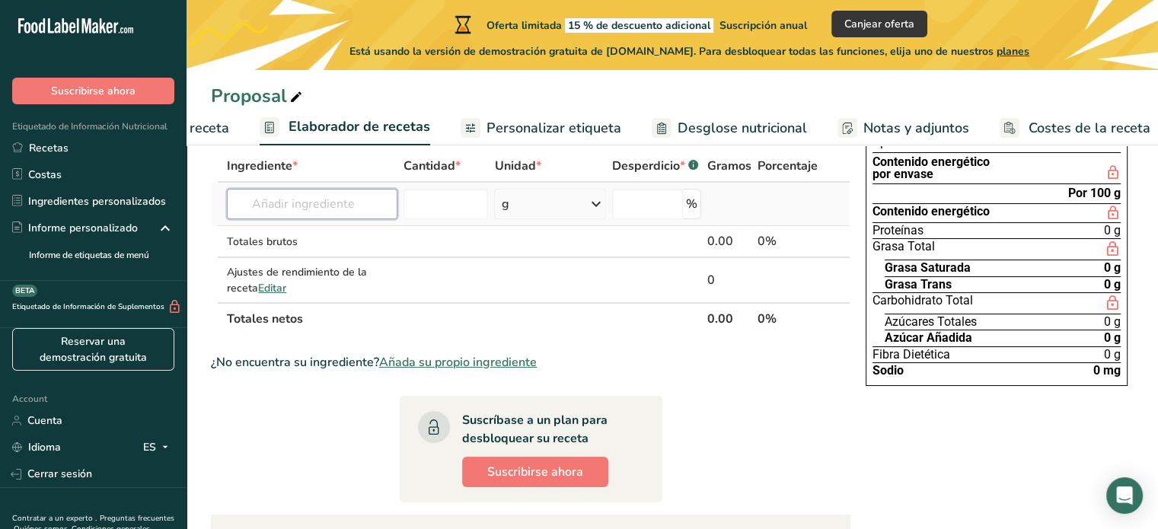
click at [307, 216] on input "text" at bounding box center [312, 204] width 170 height 30
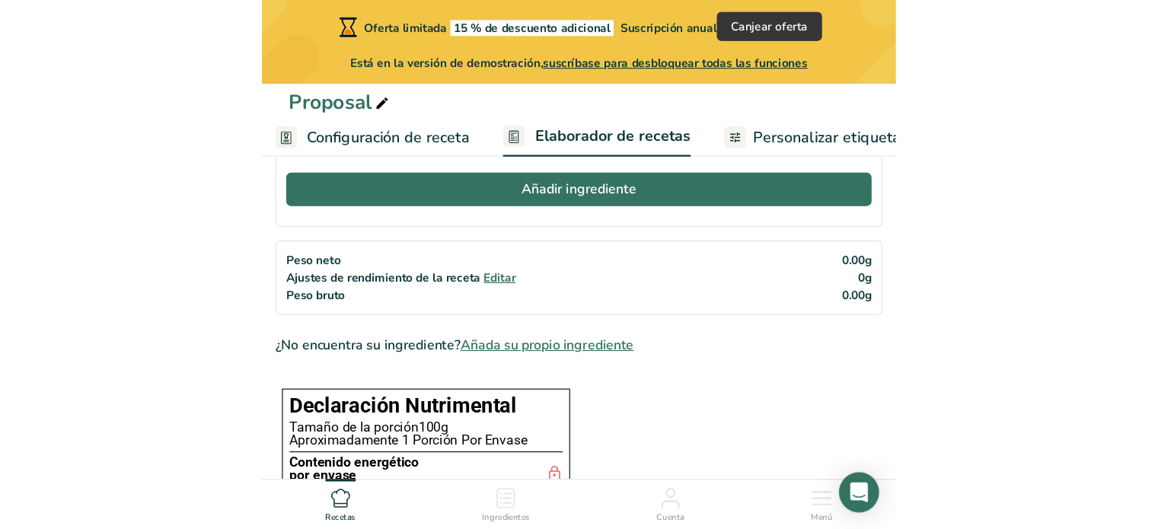
scroll to position [110, 0]
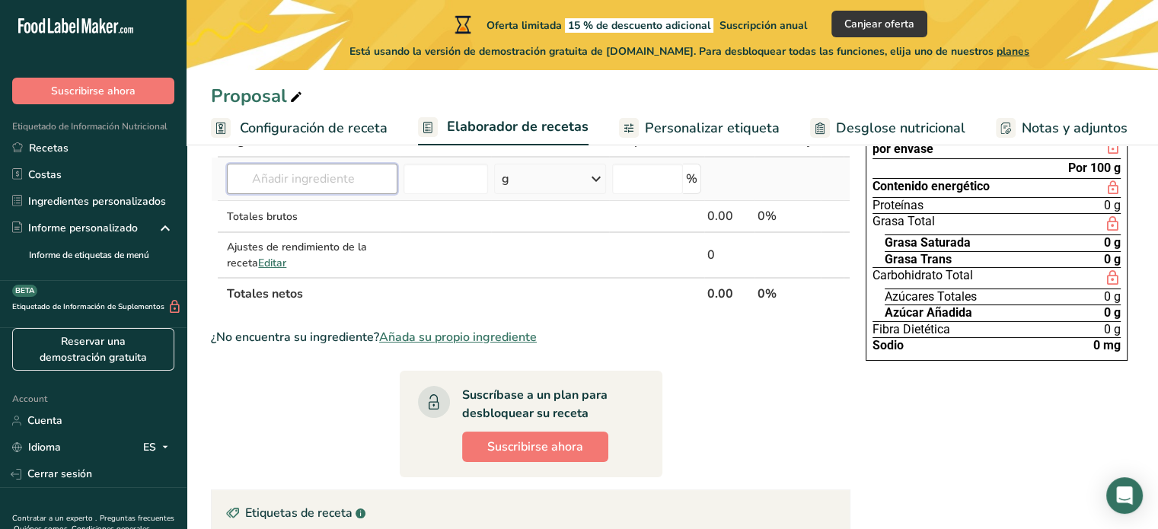
click at [331, 182] on input "text" at bounding box center [312, 179] width 170 height 30
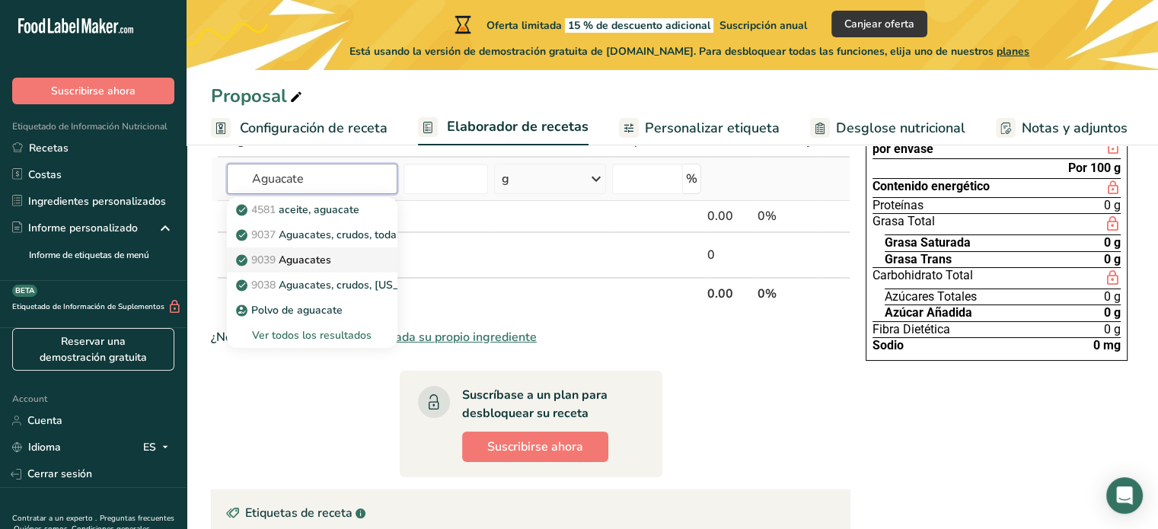
type input "Aguacate"
click at [316, 270] on link "9039 Aguacates" at bounding box center [312, 260] width 170 height 25
type input "Avocados"
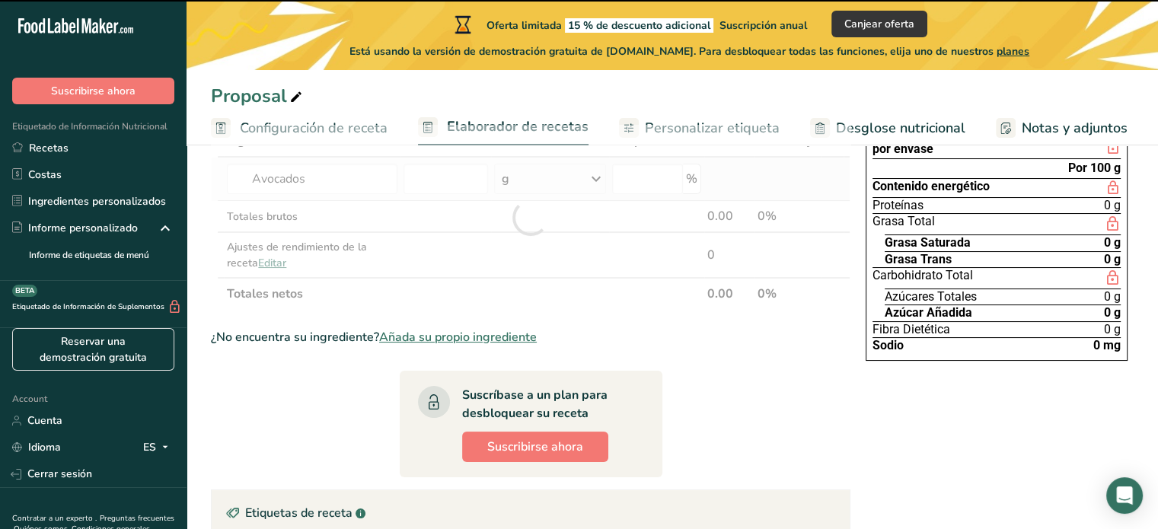
type input "0"
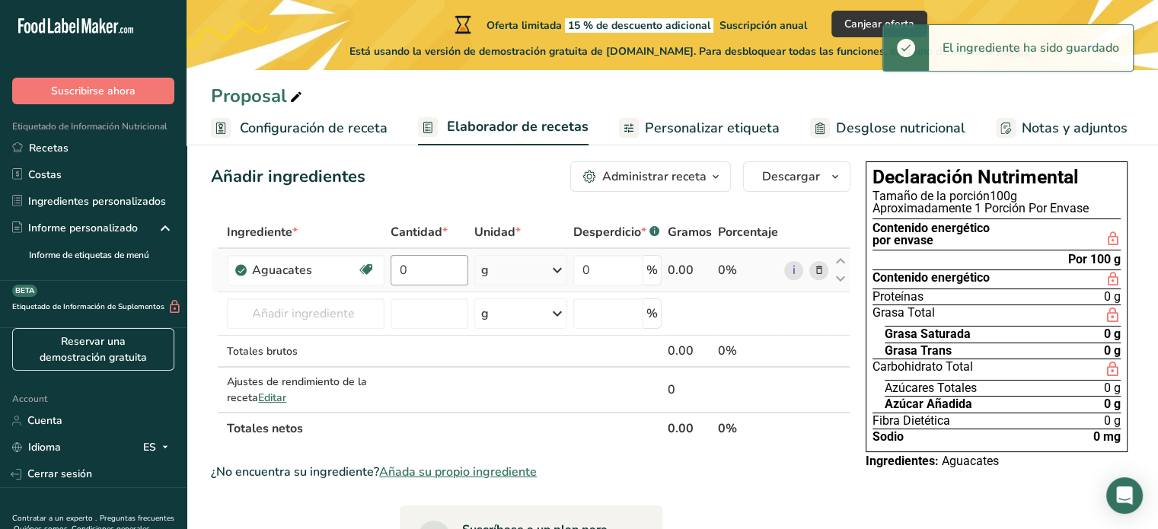
scroll to position [17, 0]
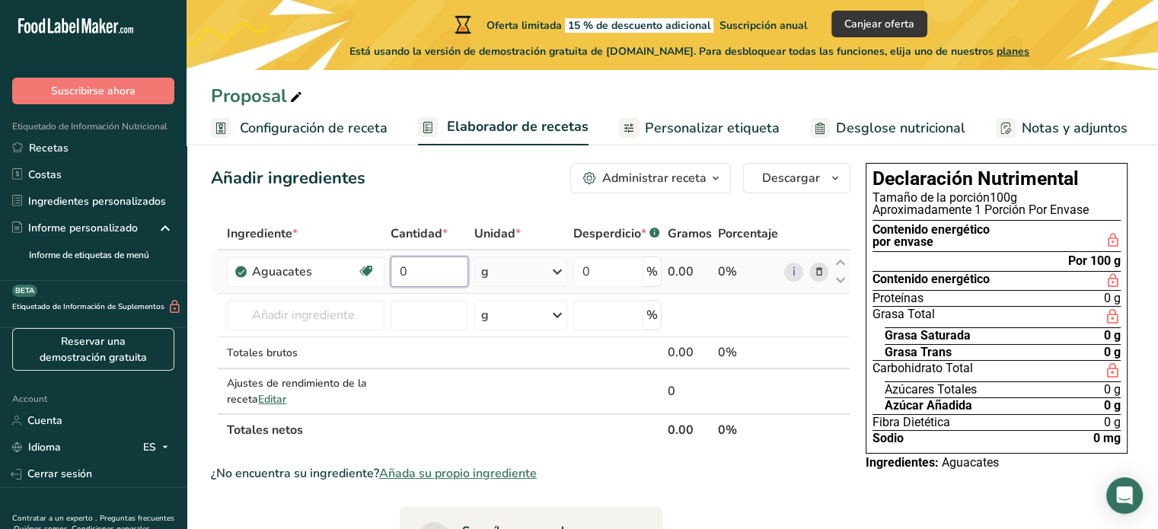
click at [433, 268] on input "0" at bounding box center [429, 272] width 77 height 30
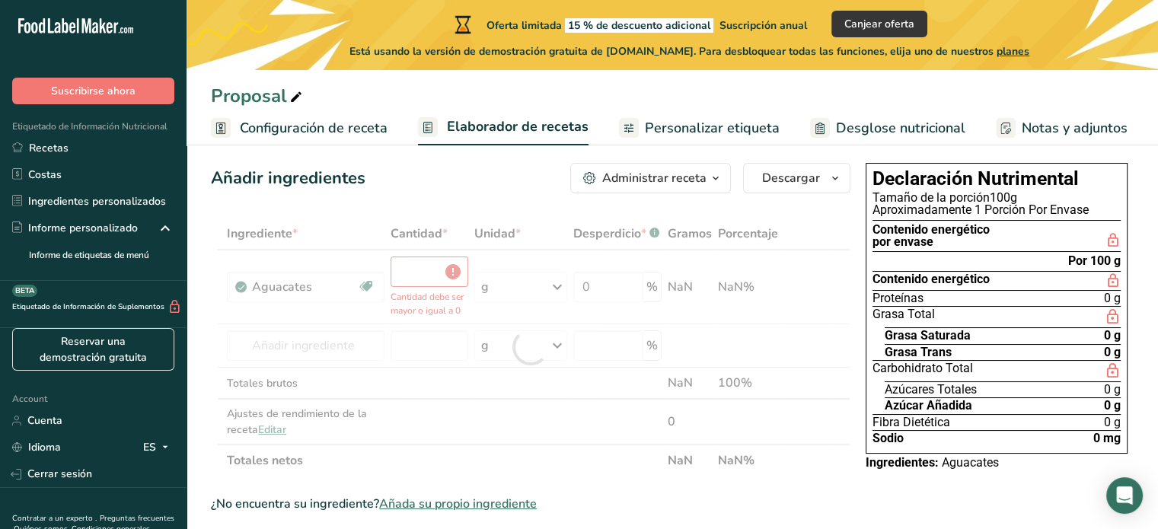
click at [736, 126] on span "Personalizar etiqueta" at bounding box center [712, 128] width 135 height 21
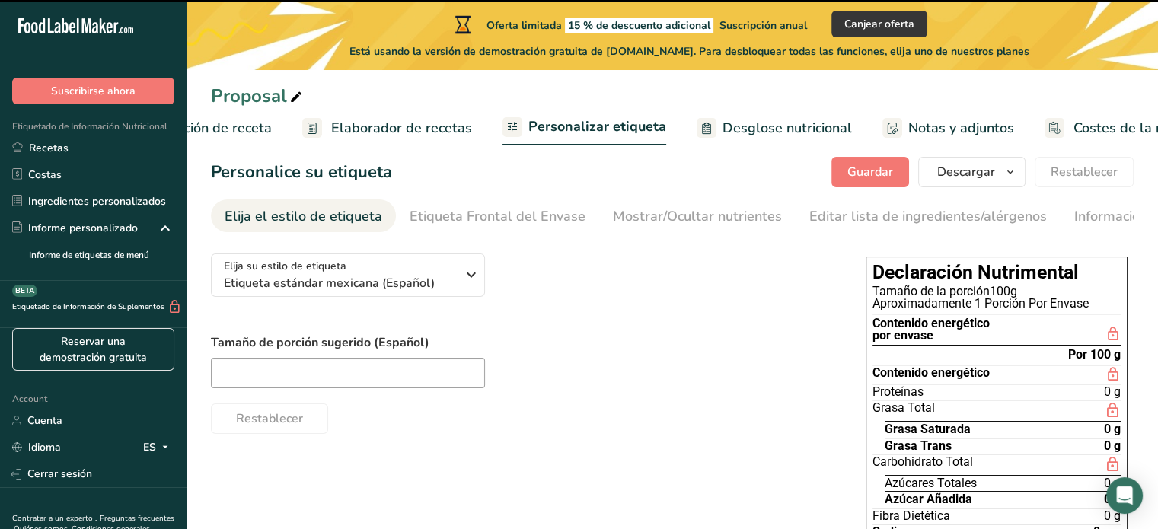
scroll to position [0, 170]
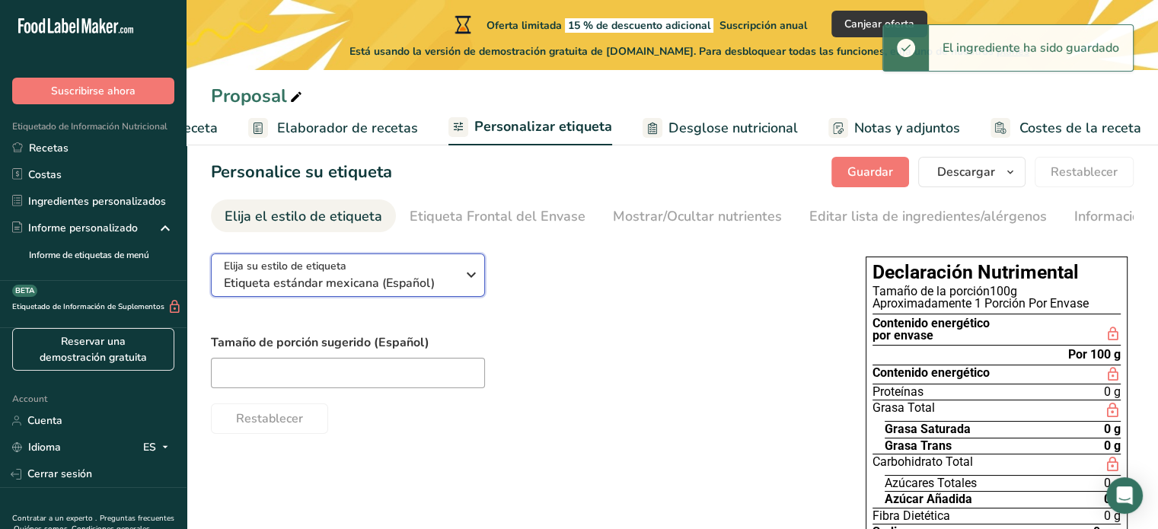
click at [430, 273] on div "Elija su estilo de etiqueta Etiqueta estándar mexicana (Español)" at bounding box center [340, 275] width 232 height 34
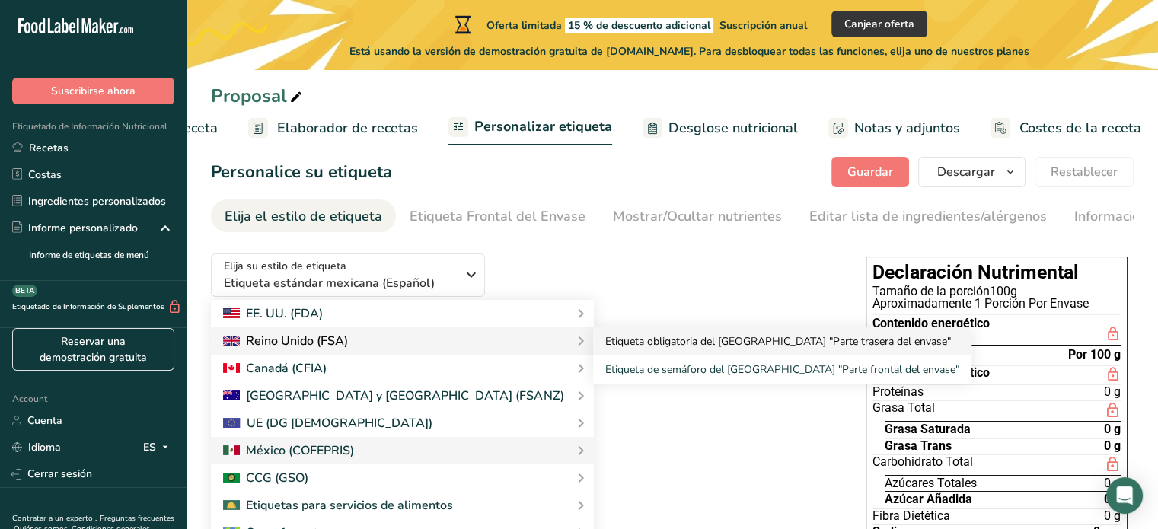
click at [593, 354] on link "Etiqueta obligatoria del Reino Unido "Parte trasera del envase"" at bounding box center [782, 341] width 379 height 28
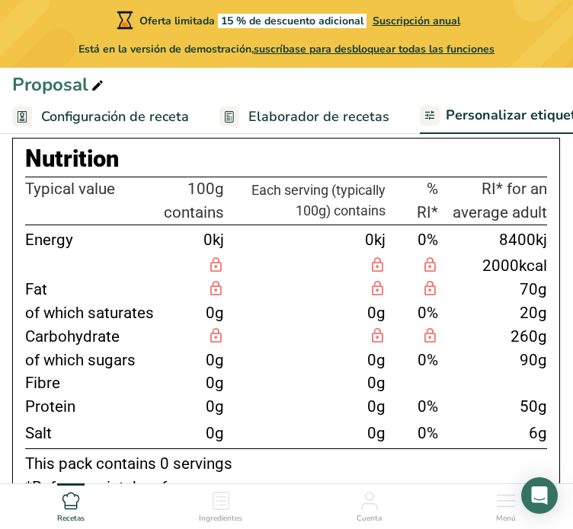
scroll to position [307, 0]
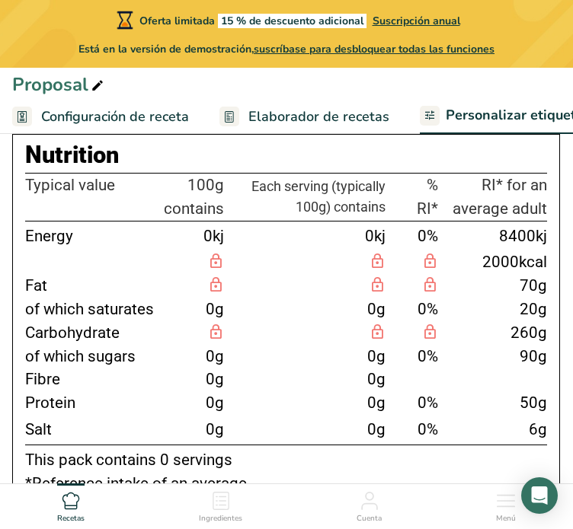
click at [155, 264] on td at bounding box center [93, 263] width 136 height 24
click at [104, 155] on div "Nutrition" at bounding box center [286, 155] width 522 height 35
drag, startPoint x: 124, startPoint y: 155, endPoint x: 27, endPoint y: 145, distance: 97.2
click at [27, 145] on div "Proposal Configuración de receta Elaborador de recetas Personalizar etiqueta De…" at bounding box center [286, 229] width 573 height 810
copy section "Personalice su etiqueta Elija el estilo de etiqueta Etiqueta Frontal del Envase…"
